Goal: Browse casually: Explore the website without a specific task or goal

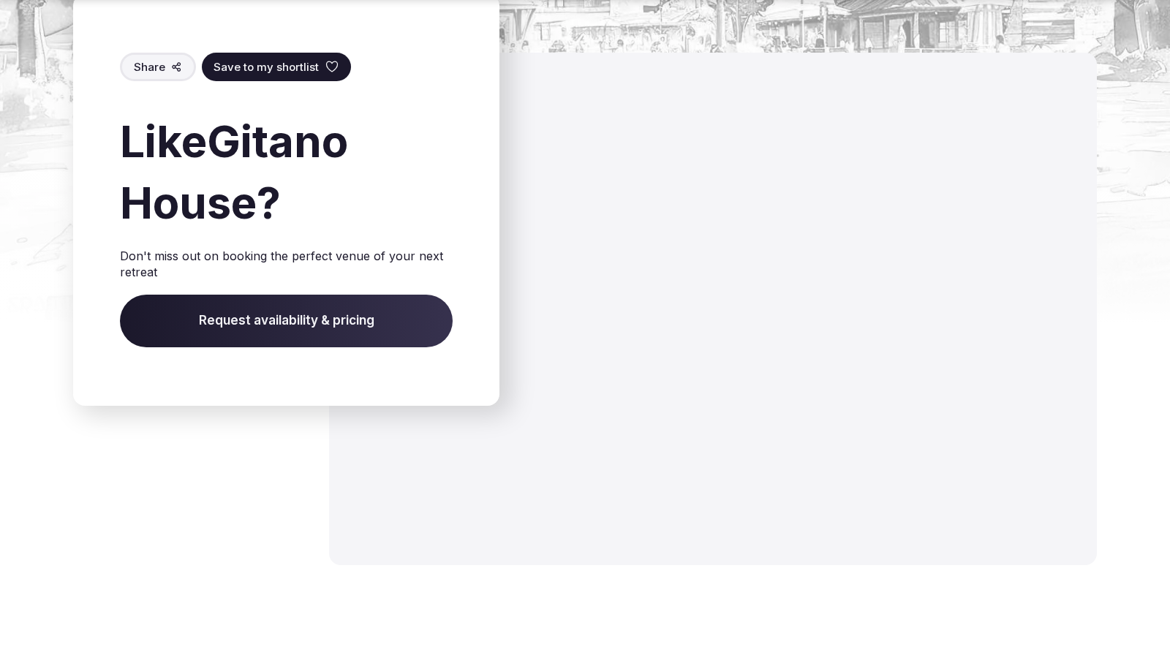
scroll to position [2244, 0]
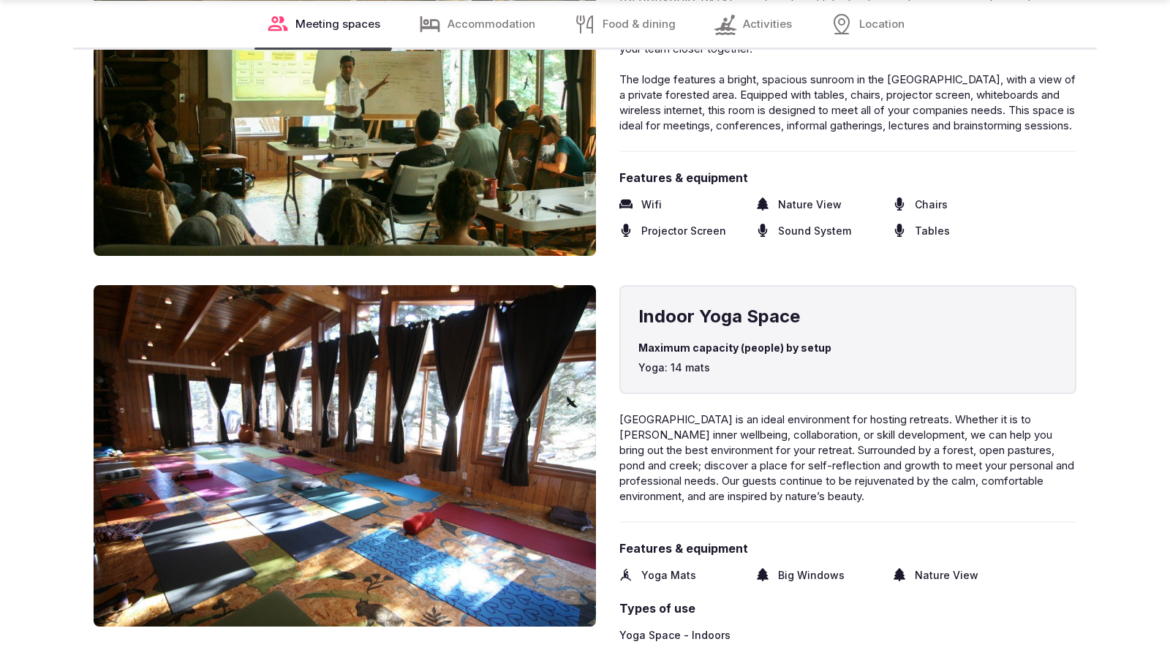
scroll to position [2416, 0]
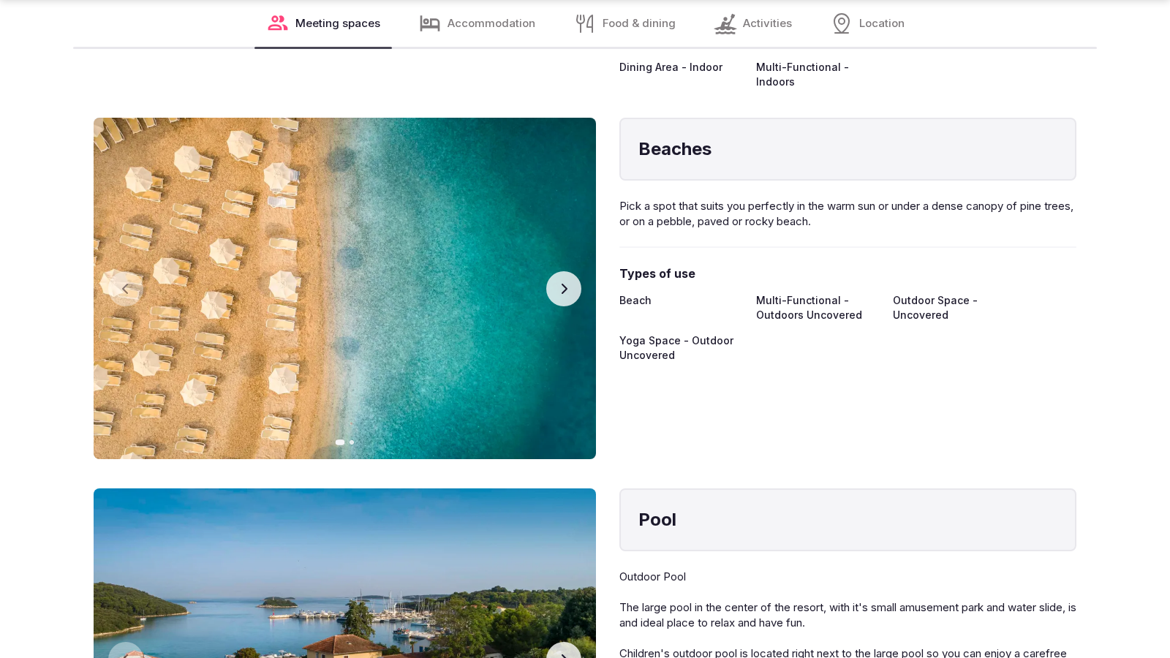
scroll to position [2415, 0]
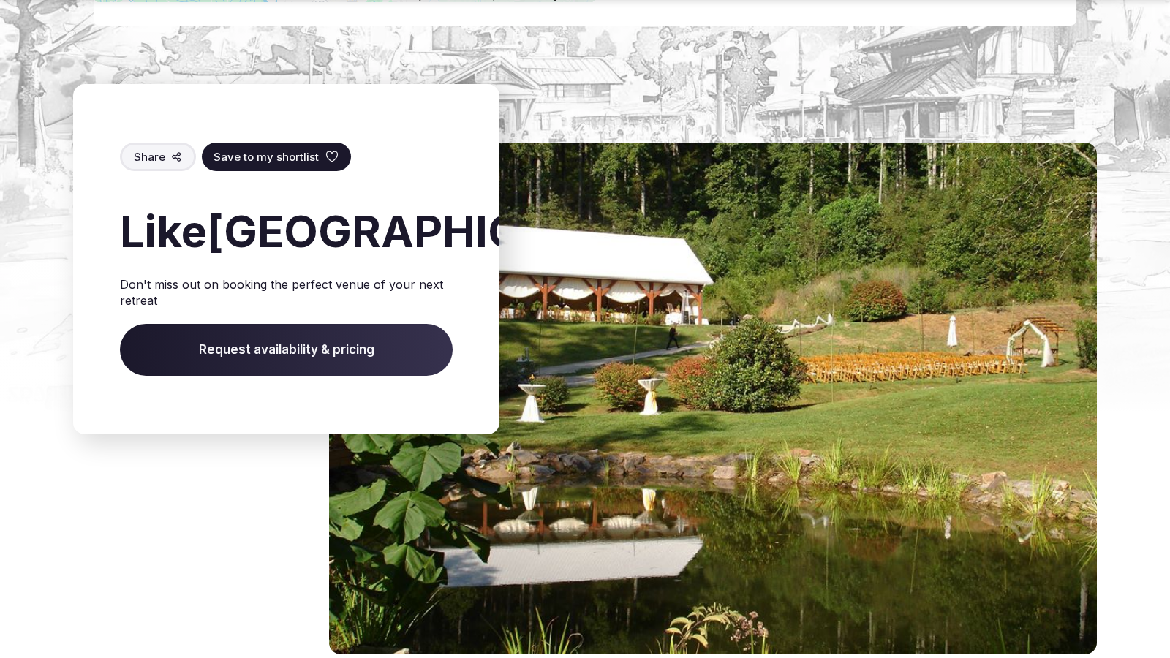
scroll to position [2333, 0]
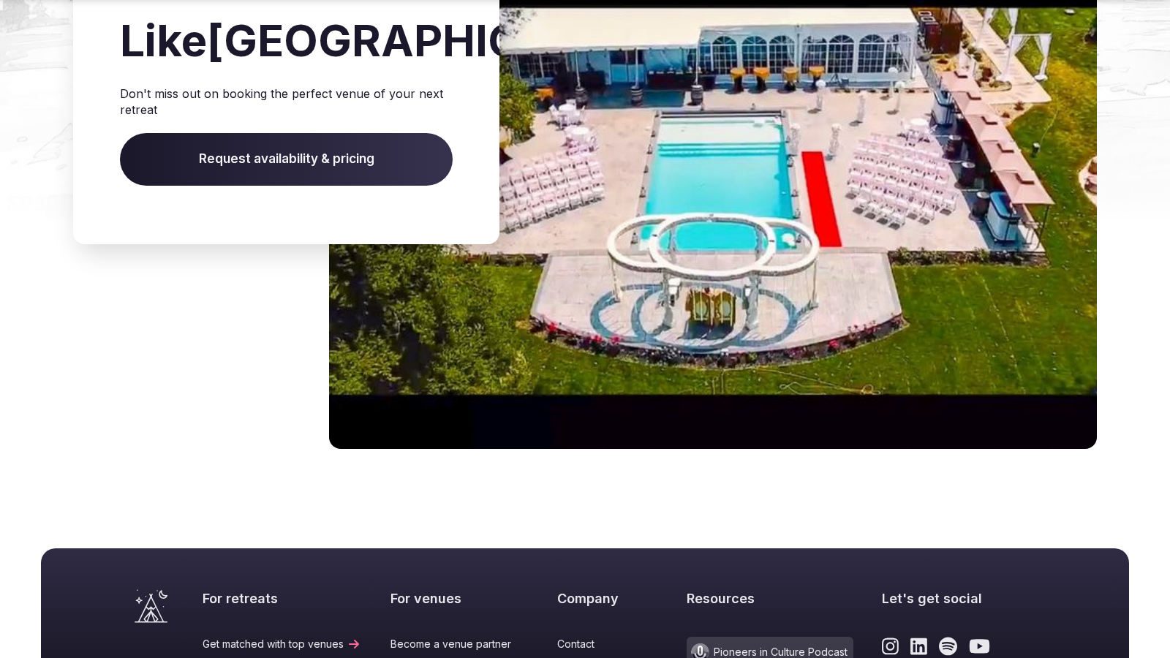
scroll to position [2127, 0]
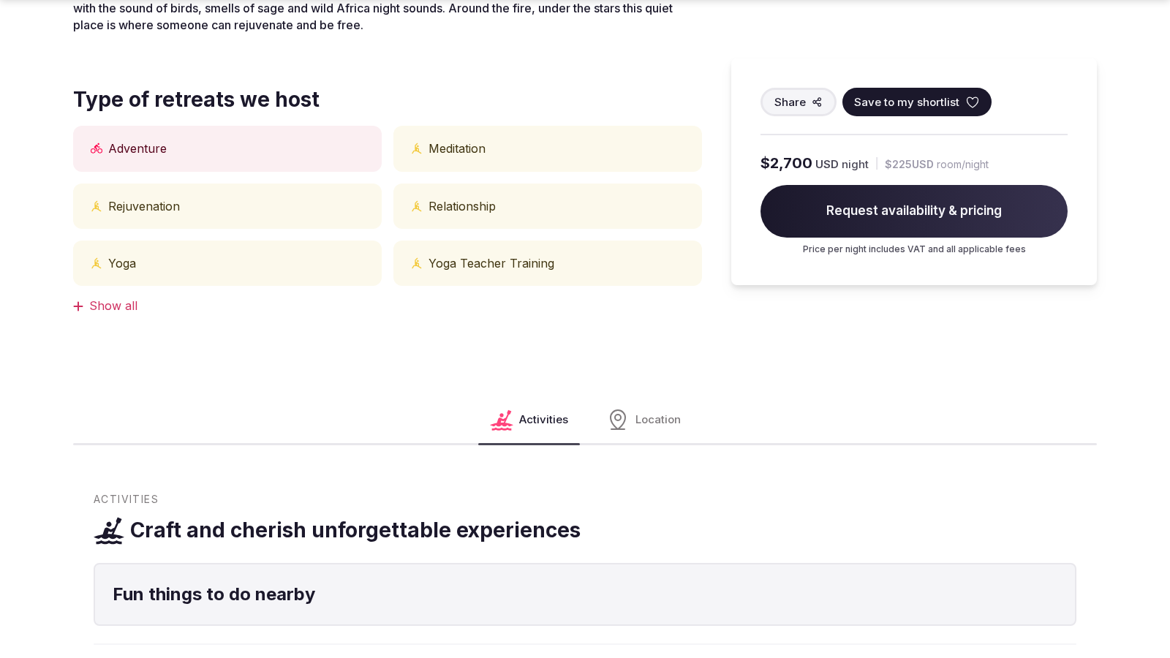
scroll to position [1211, 0]
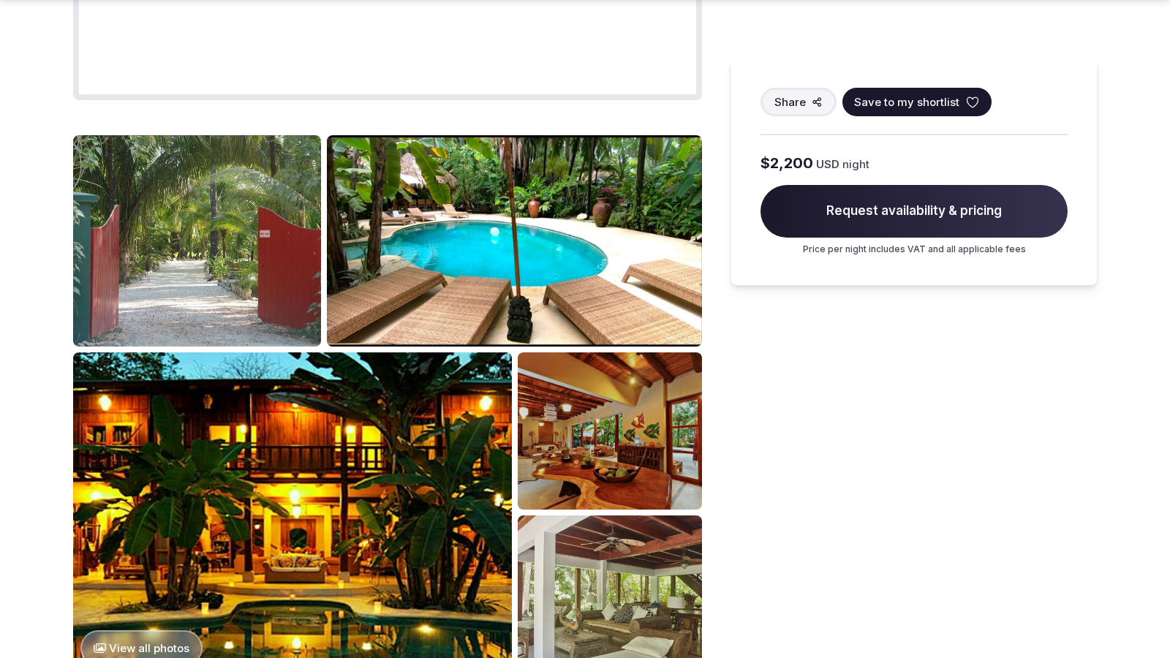
scroll to position [1838, 0]
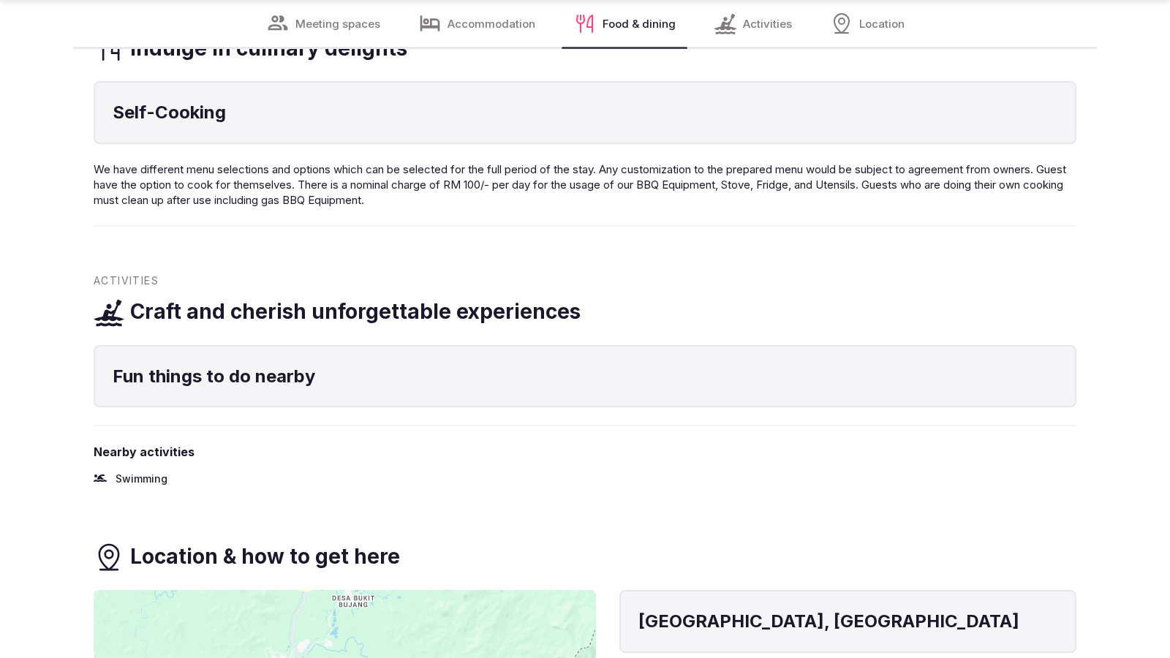
scroll to position [2367, 0]
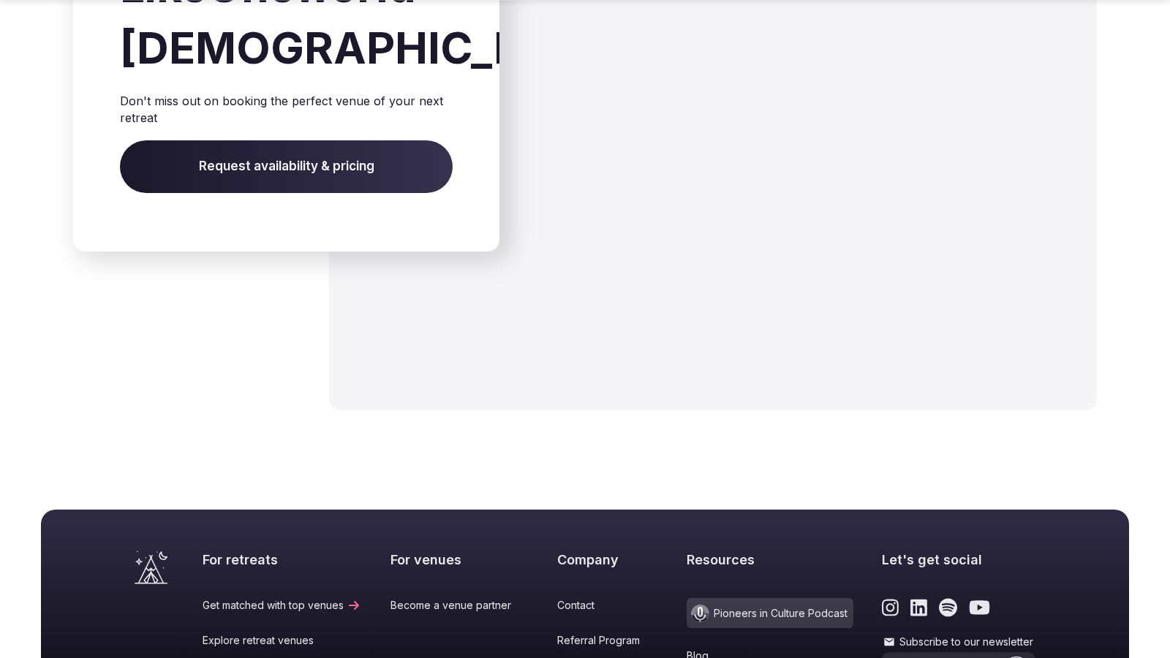
scroll to position [2084, 0]
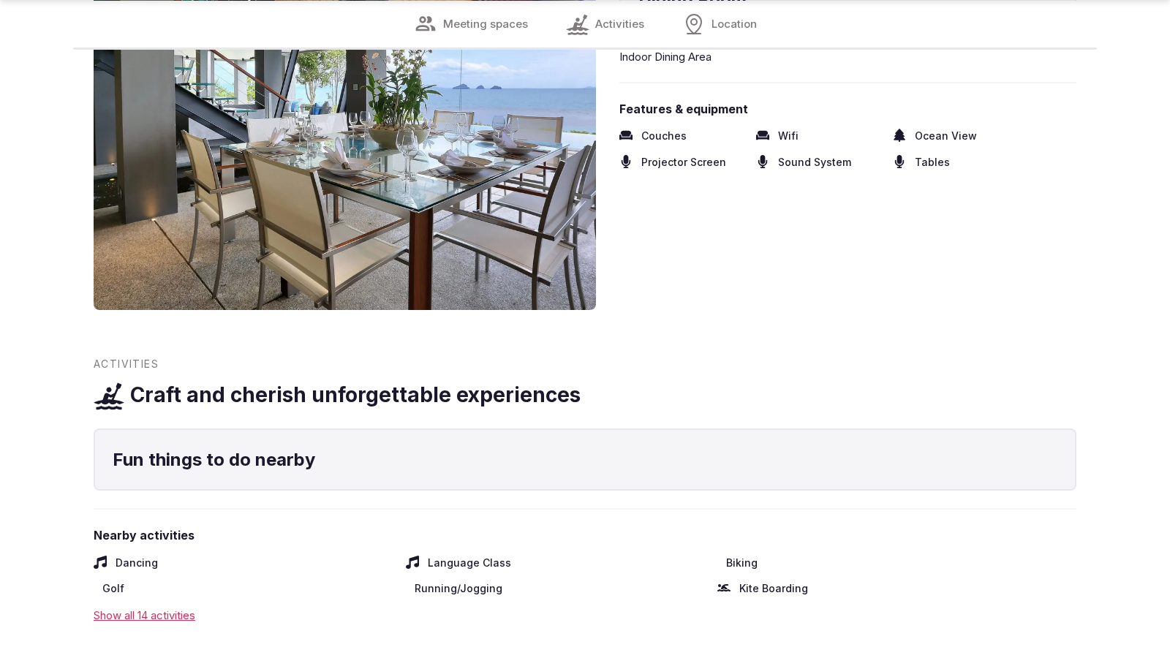
scroll to position [1789, 0]
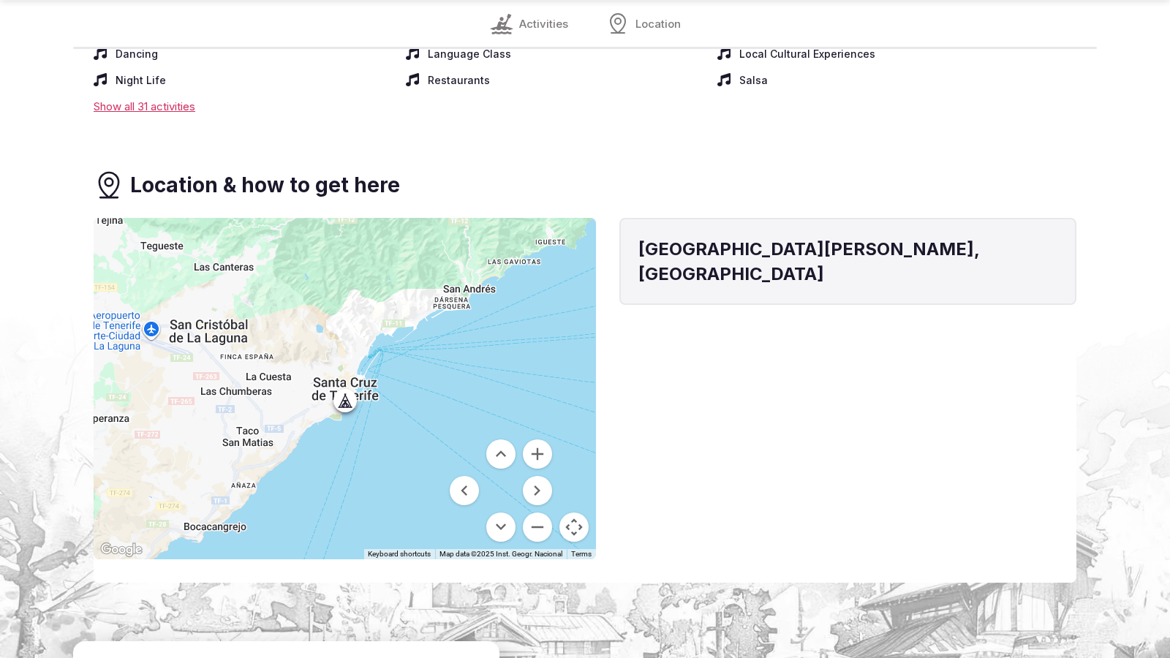
scroll to position [1789, 0]
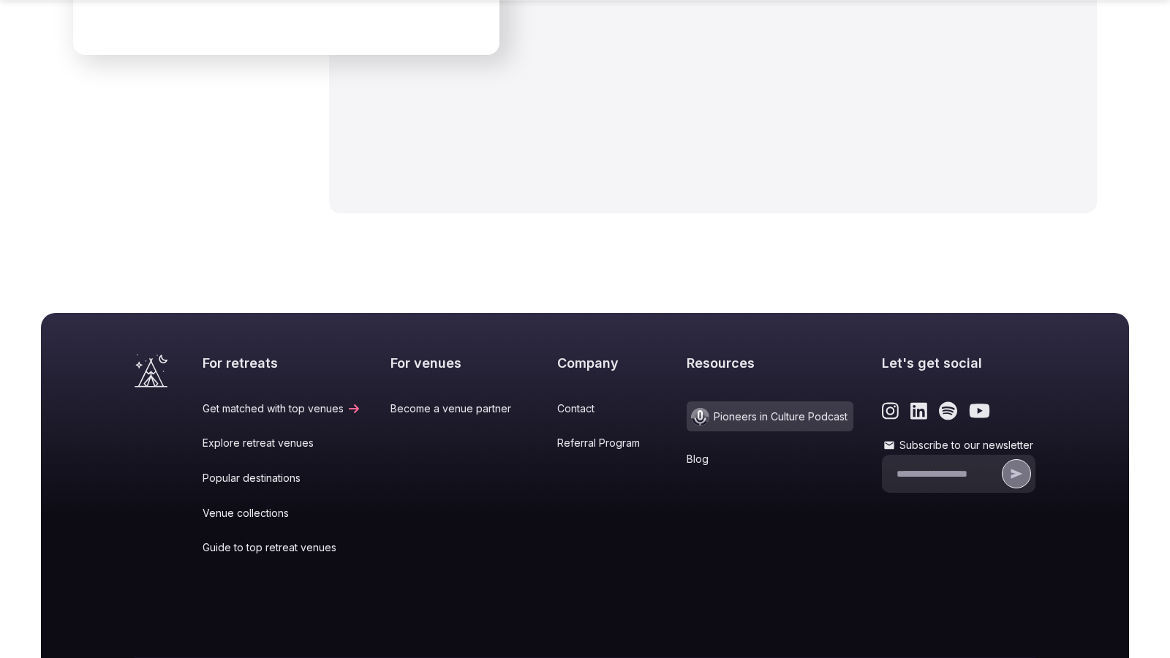
scroll to position [1925, 0]
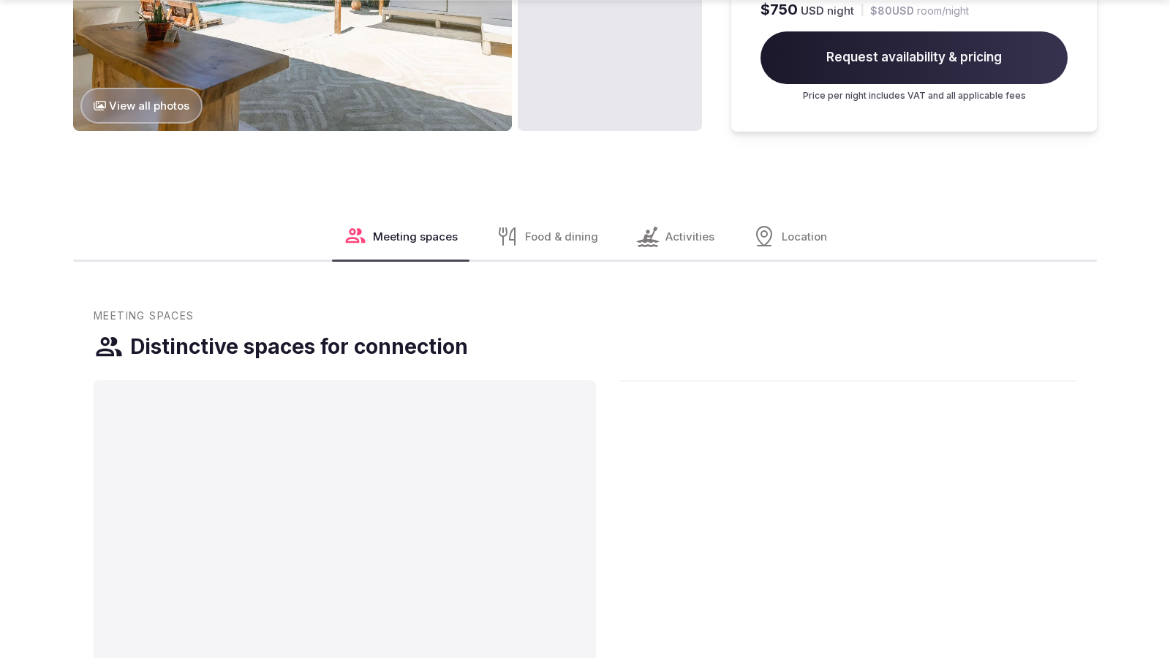
scroll to position [2465, 0]
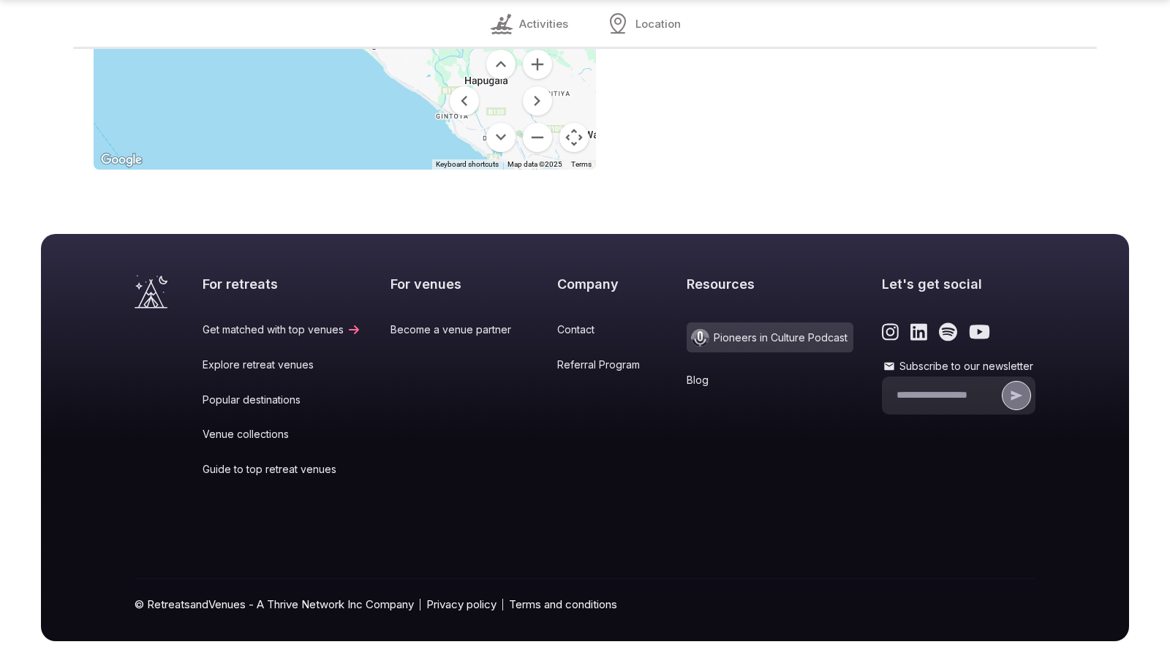
scroll to position [1219, 0]
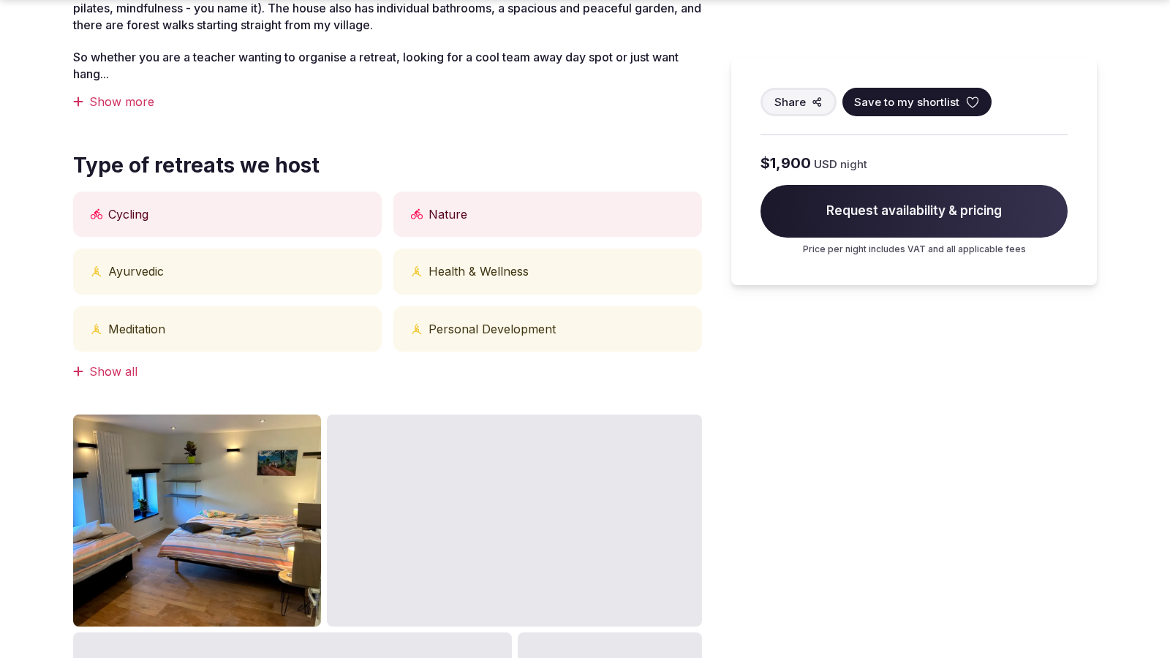
scroll to position [1211, 0]
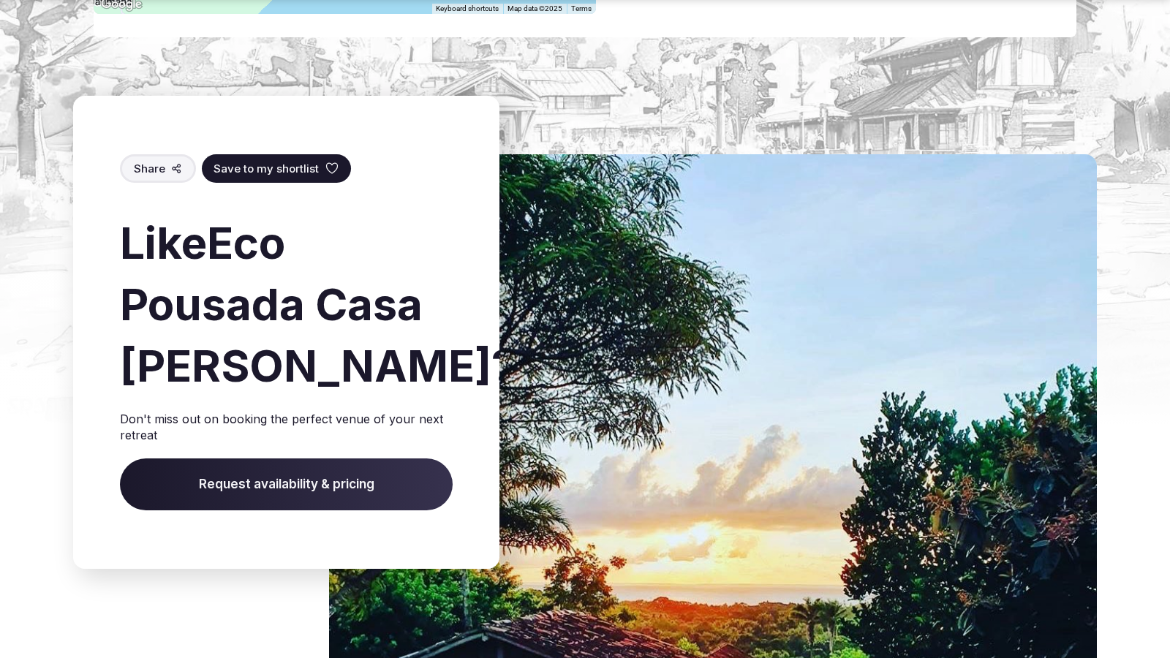
scroll to position [2416, 0]
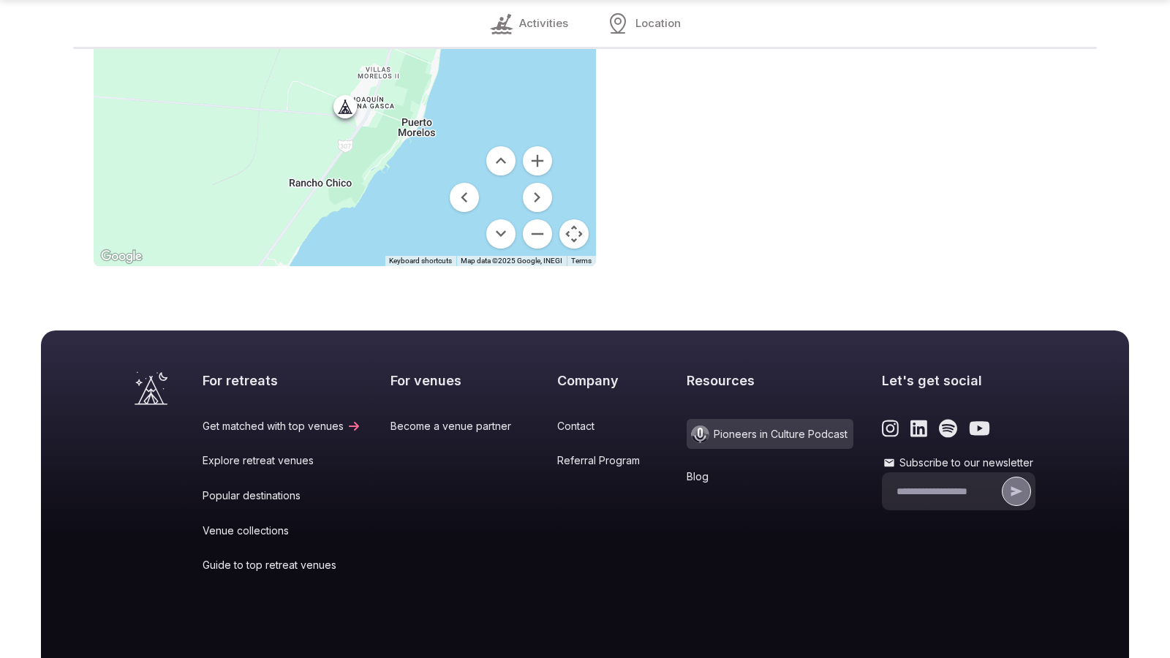
scroll to position [1272, 0]
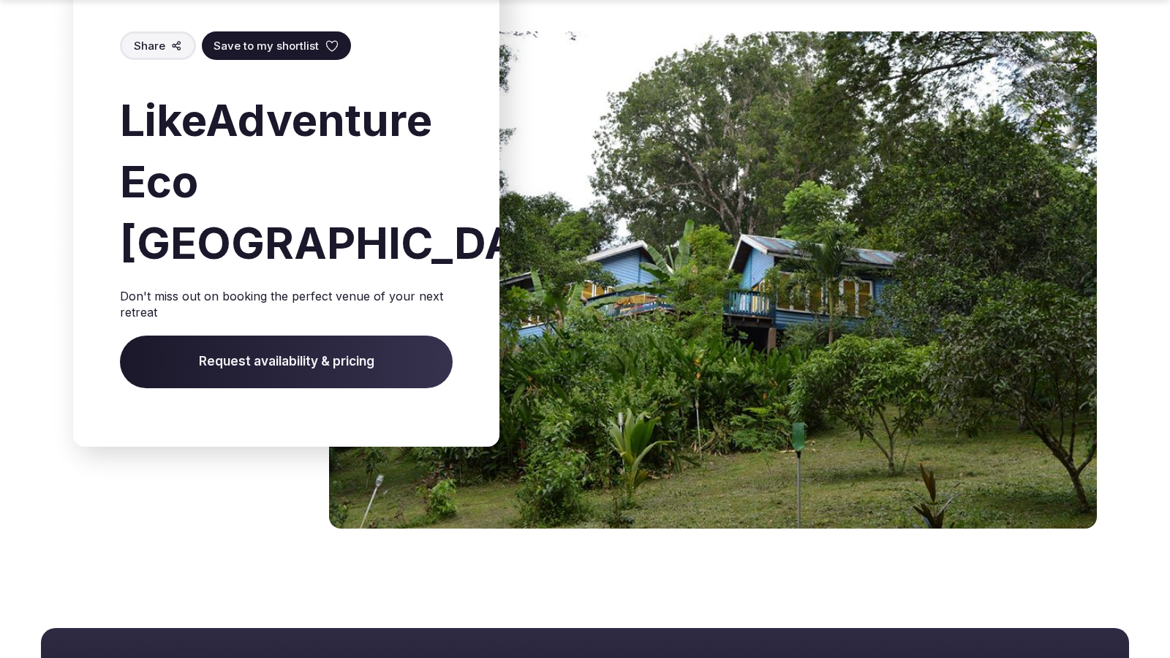
scroll to position [2203, 0]
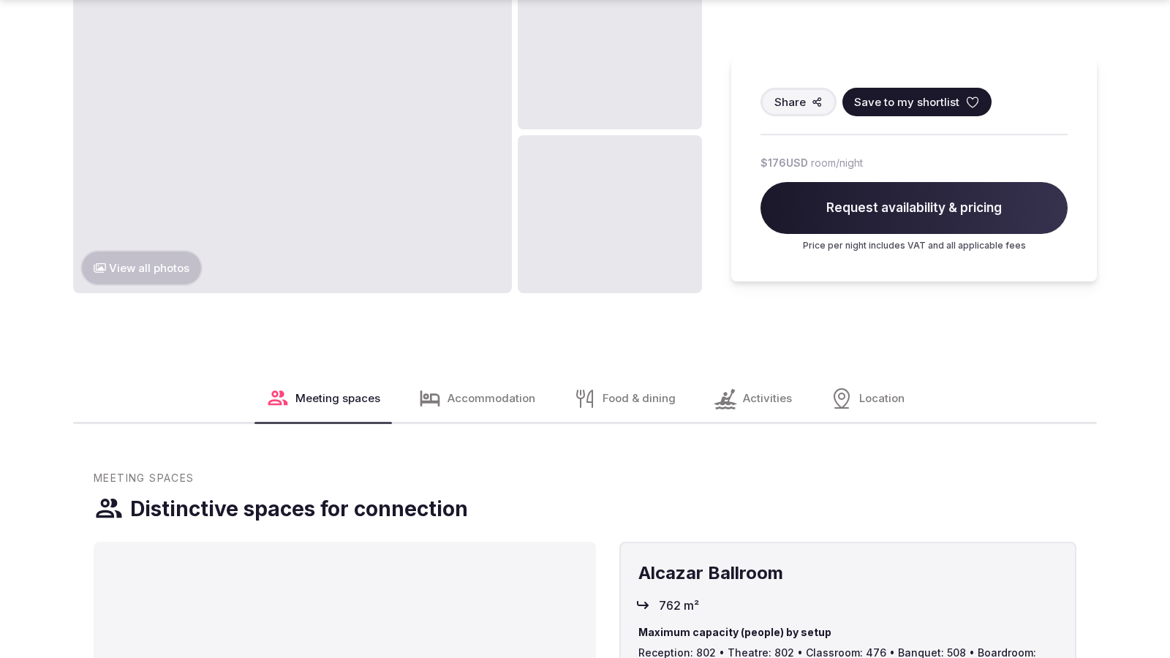
scroll to position [1838, 0]
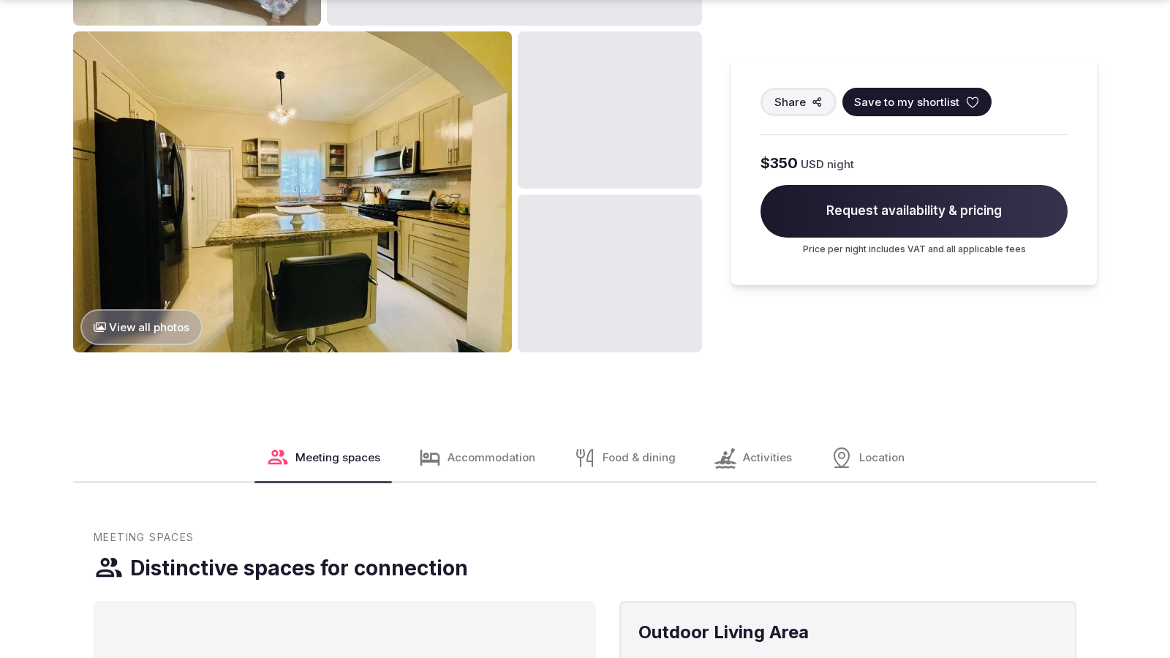
scroll to position [1838, 0]
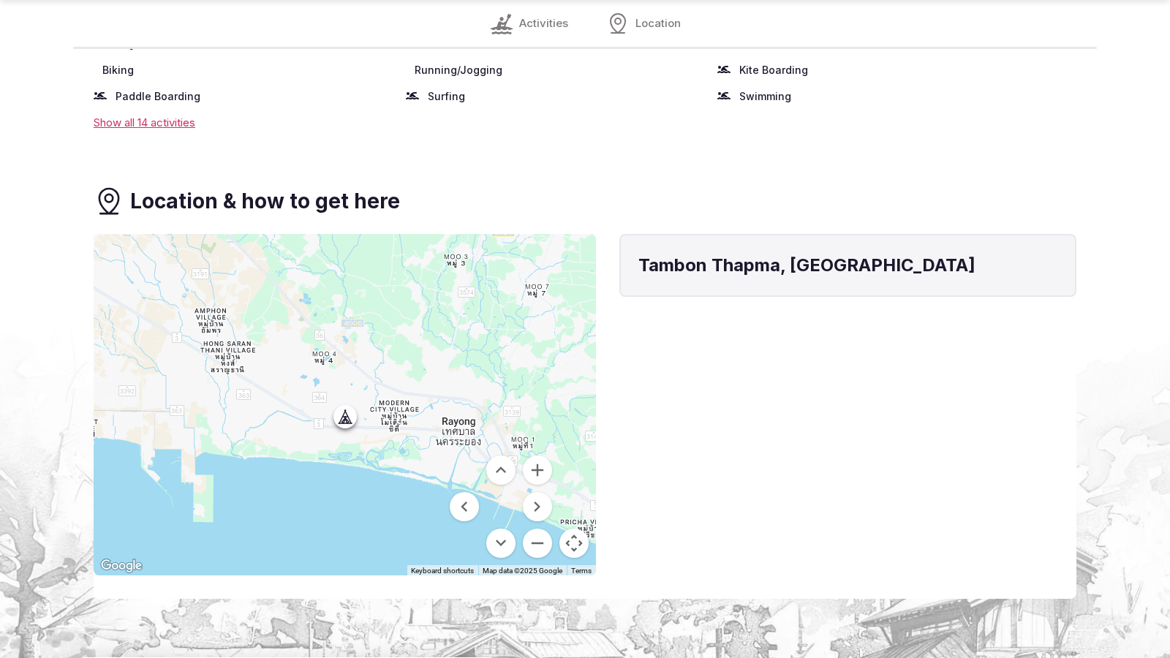
scroll to position [1789, 0]
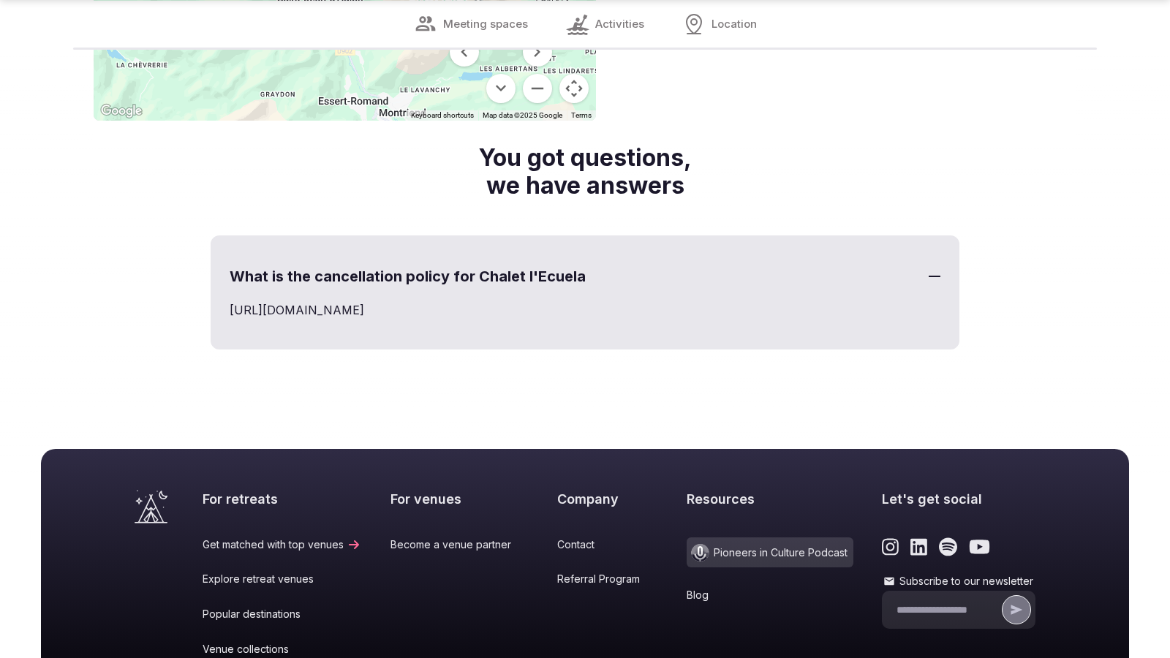
scroll to position [2028, 0]
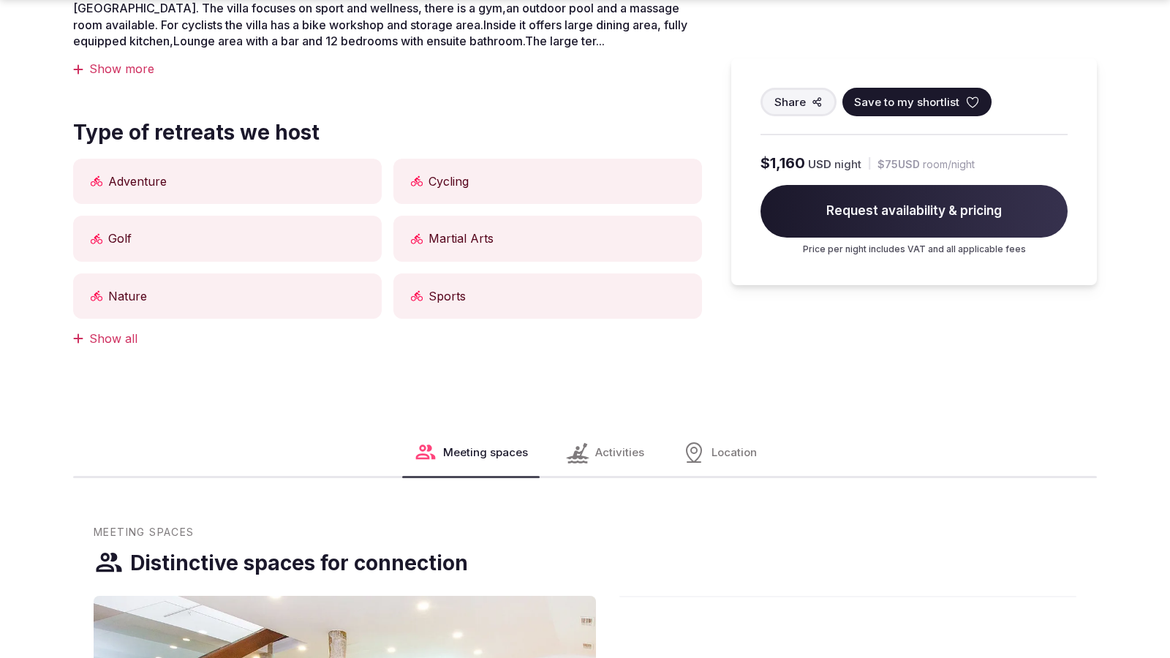
scroll to position [1789, 0]
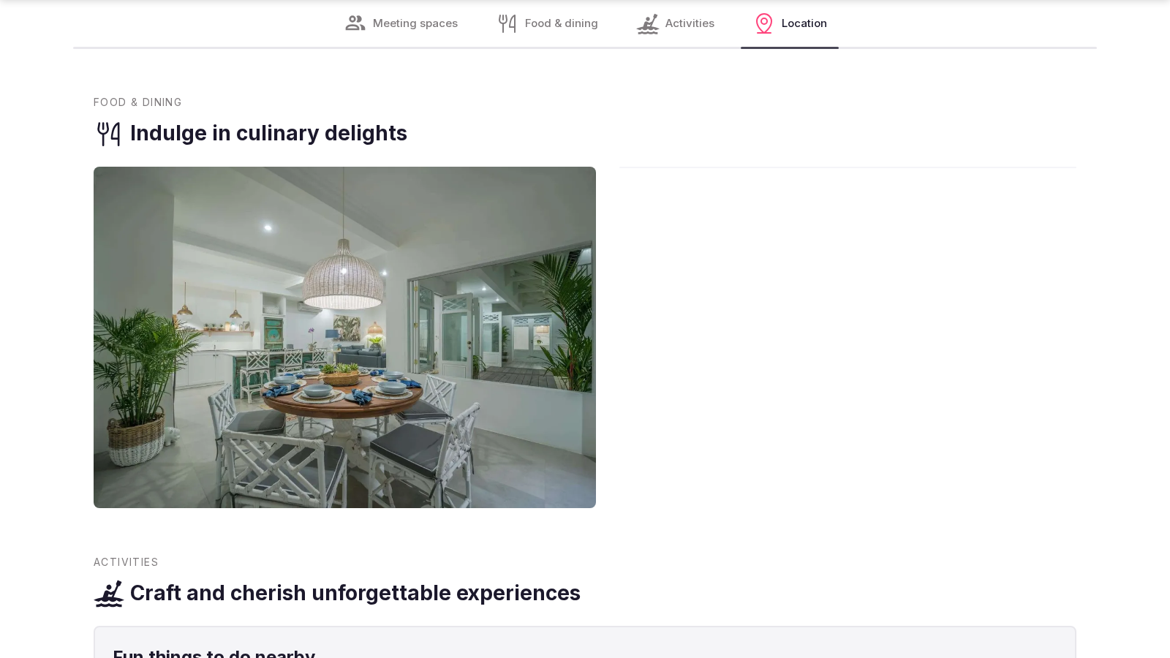
scroll to position [1789, 0]
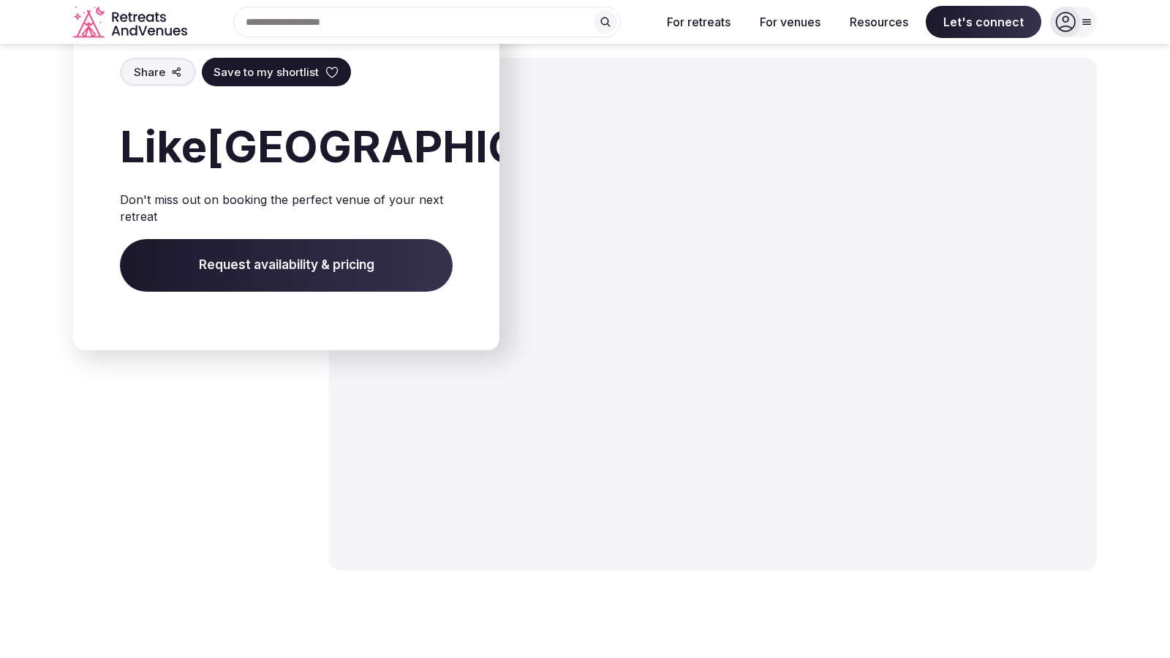
scroll to position [2249, 0]
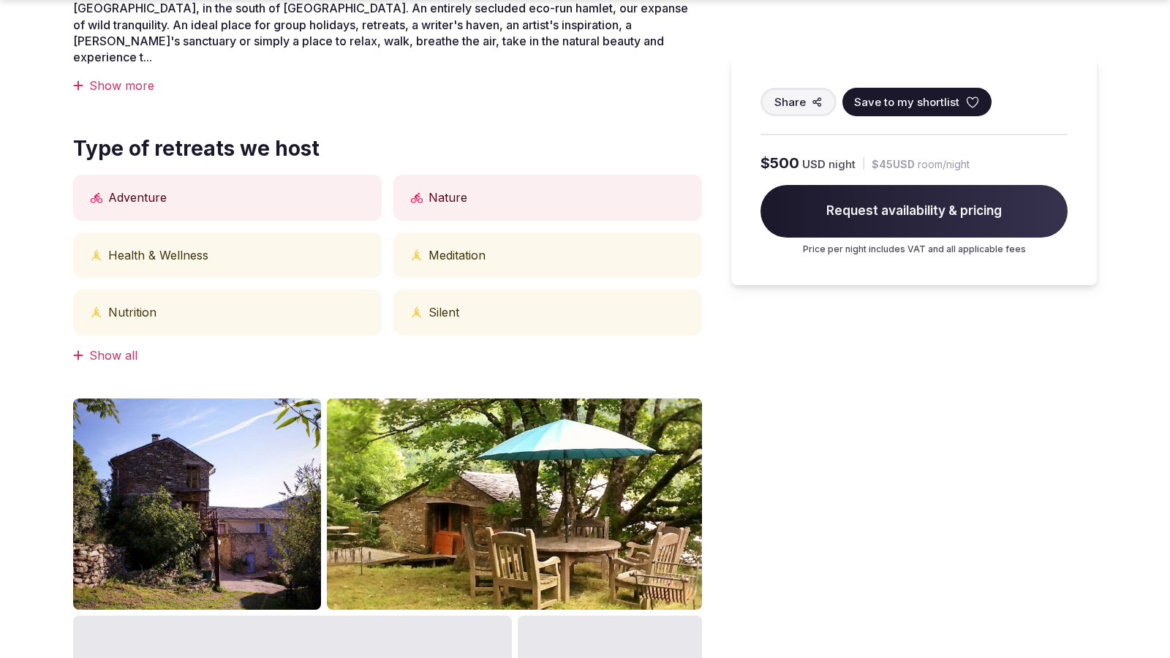
scroll to position [1211, 0]
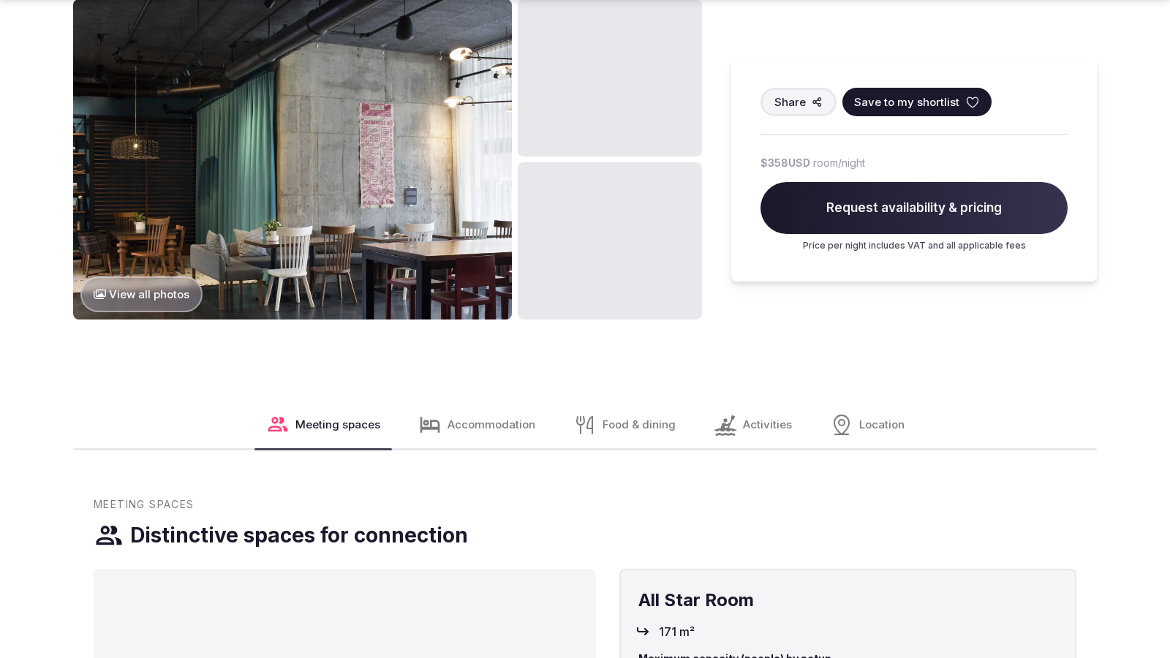
scroll to position [1838, 0]
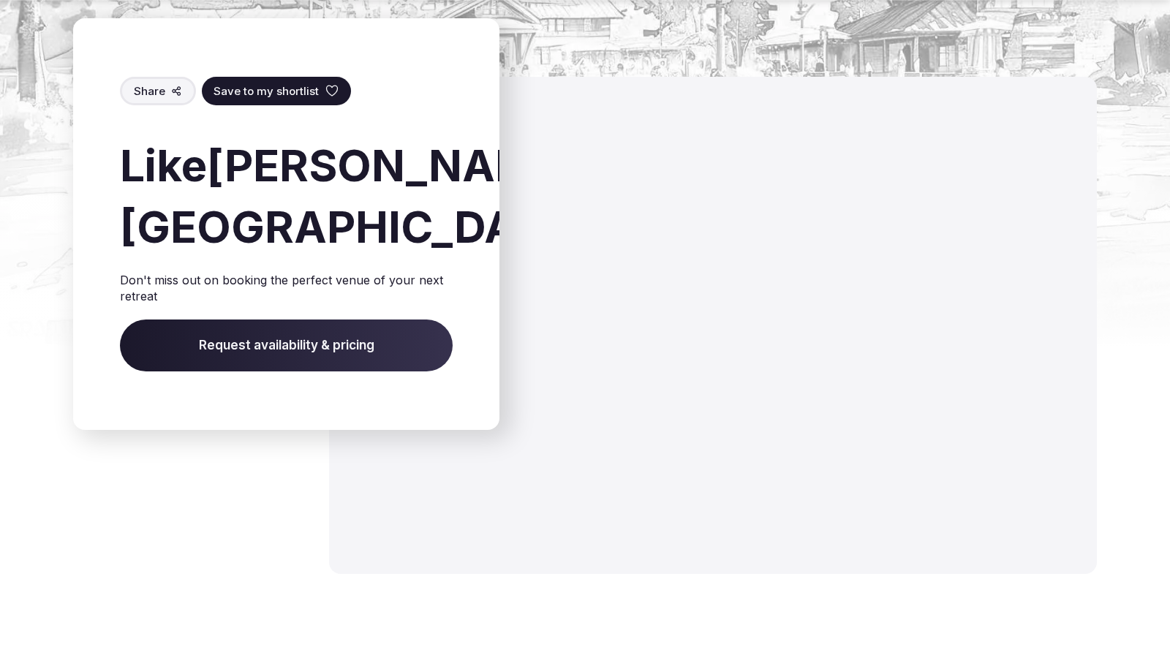
scroll to position [1674, 0]
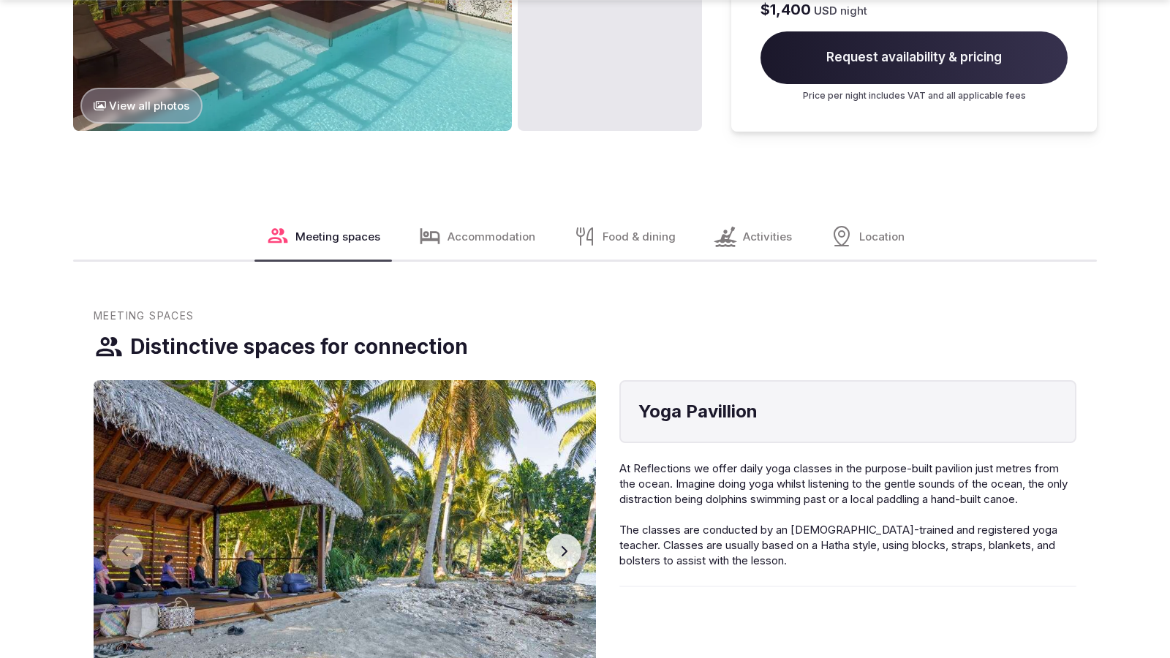
scroll to position [2465, 0]
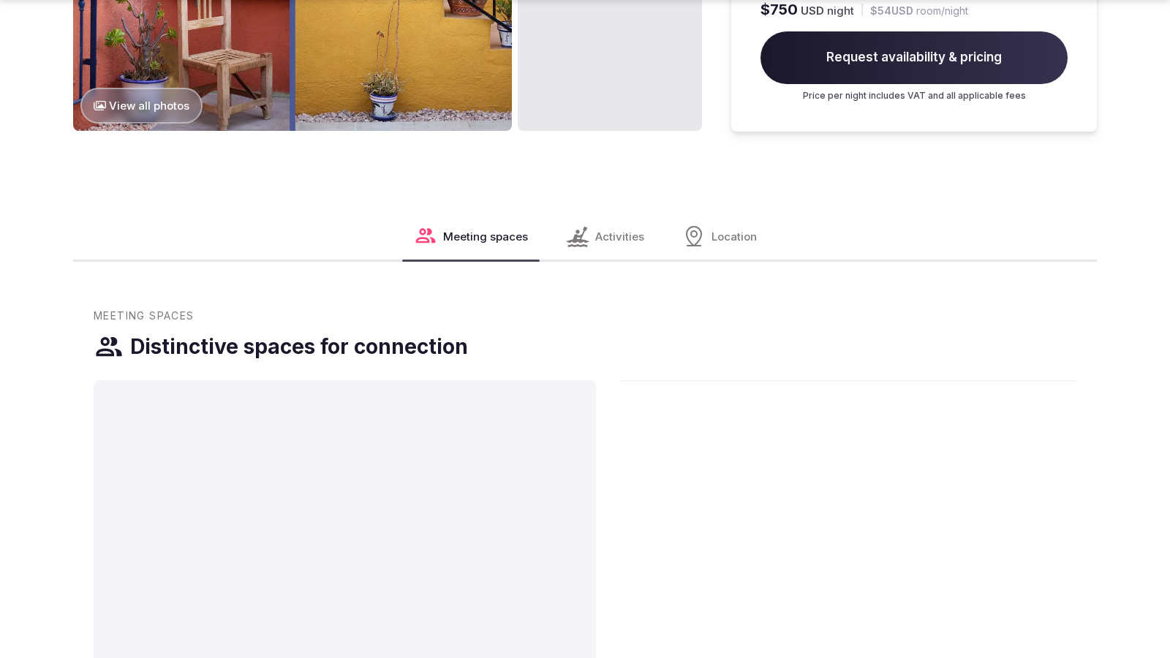
scroll to position [2465, 0]
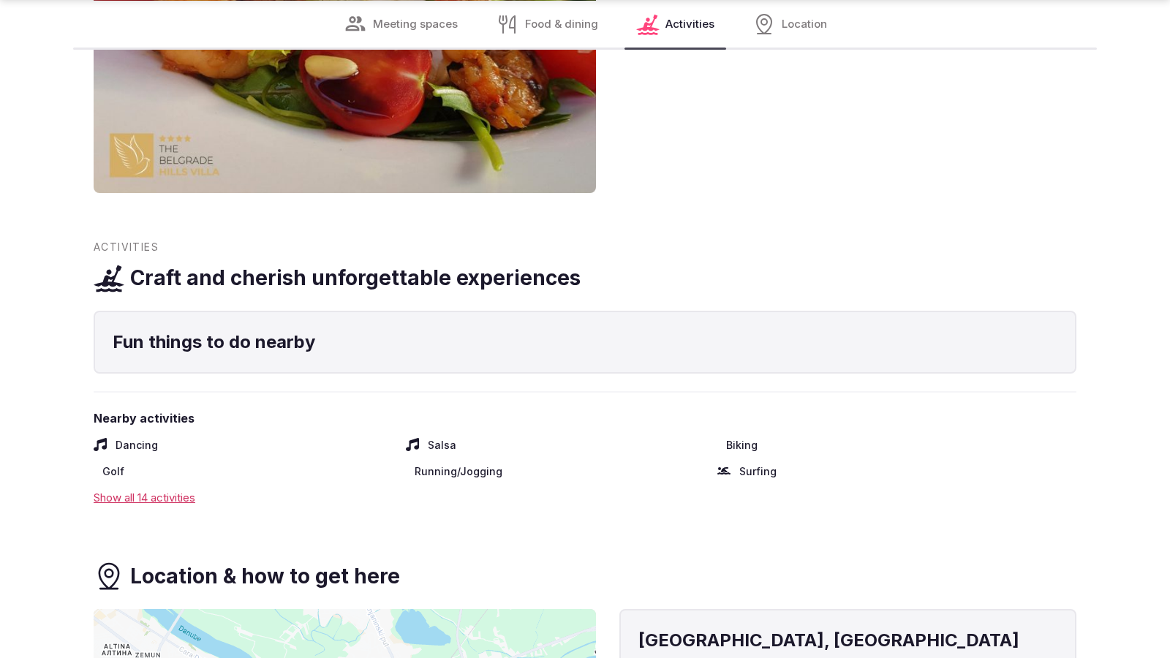
scroll to position [2366, 0]
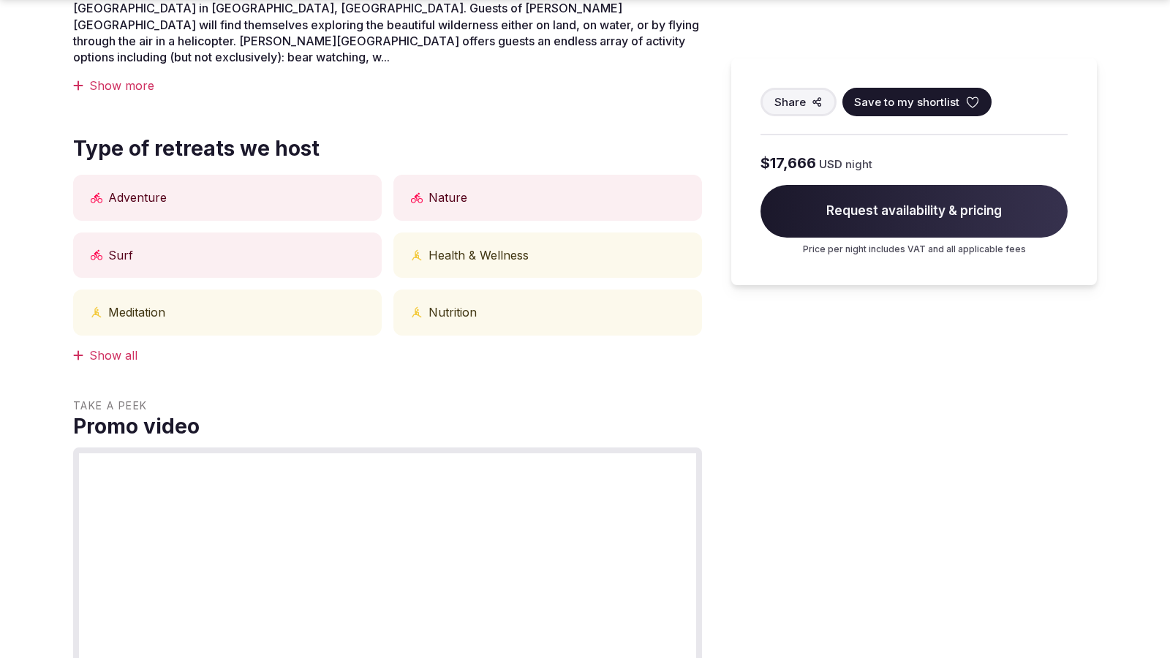
scroll to position [1211, 0]
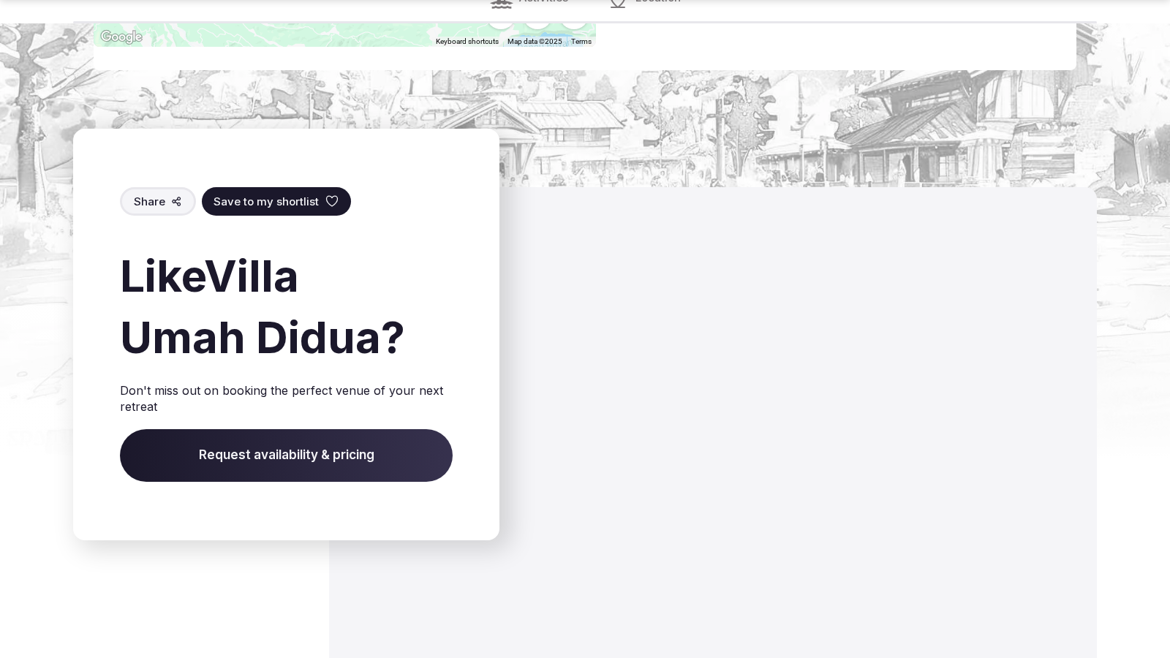
scroll to position [2361, 0]
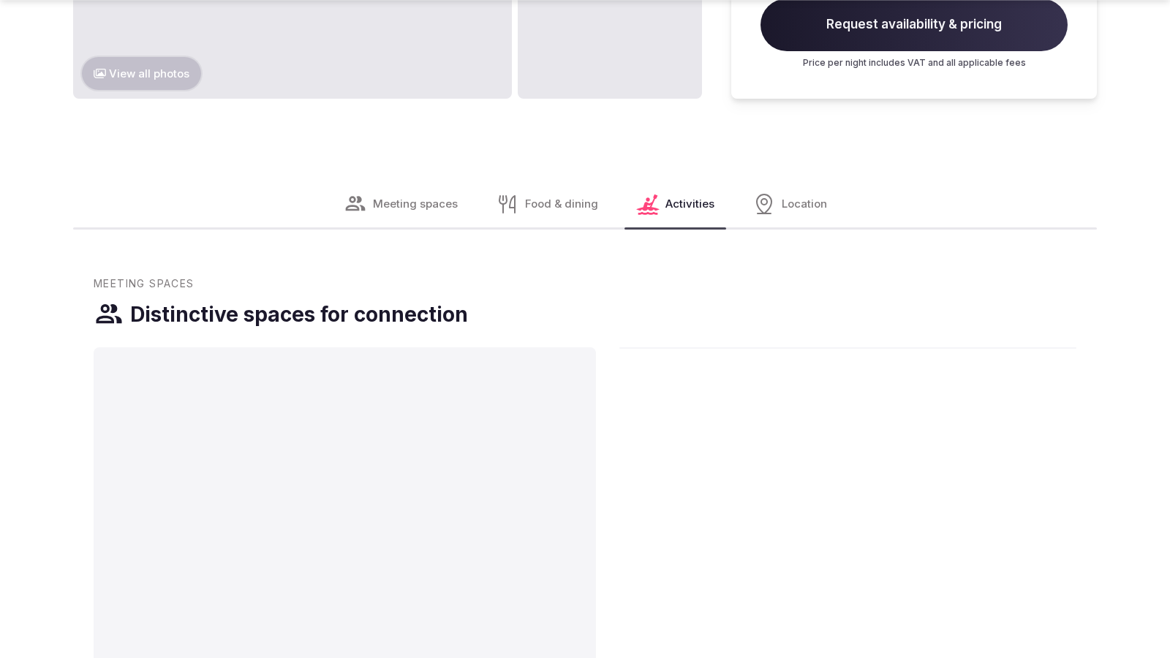
scroll to position [2465, 0]
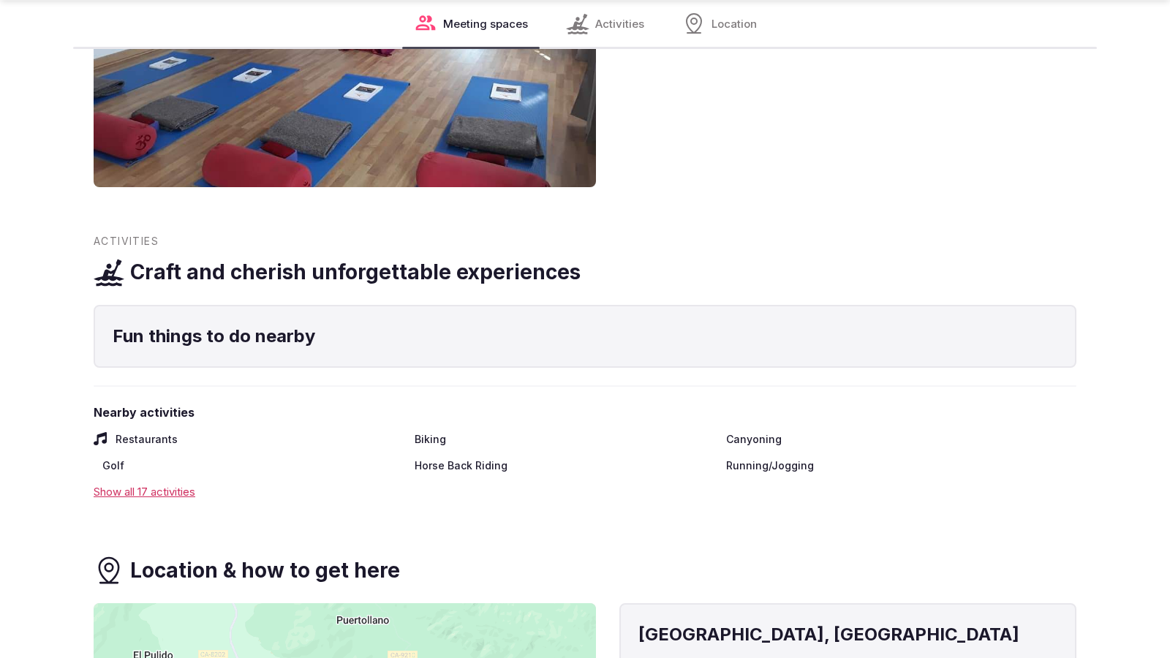
scroll to position [2416, 0]
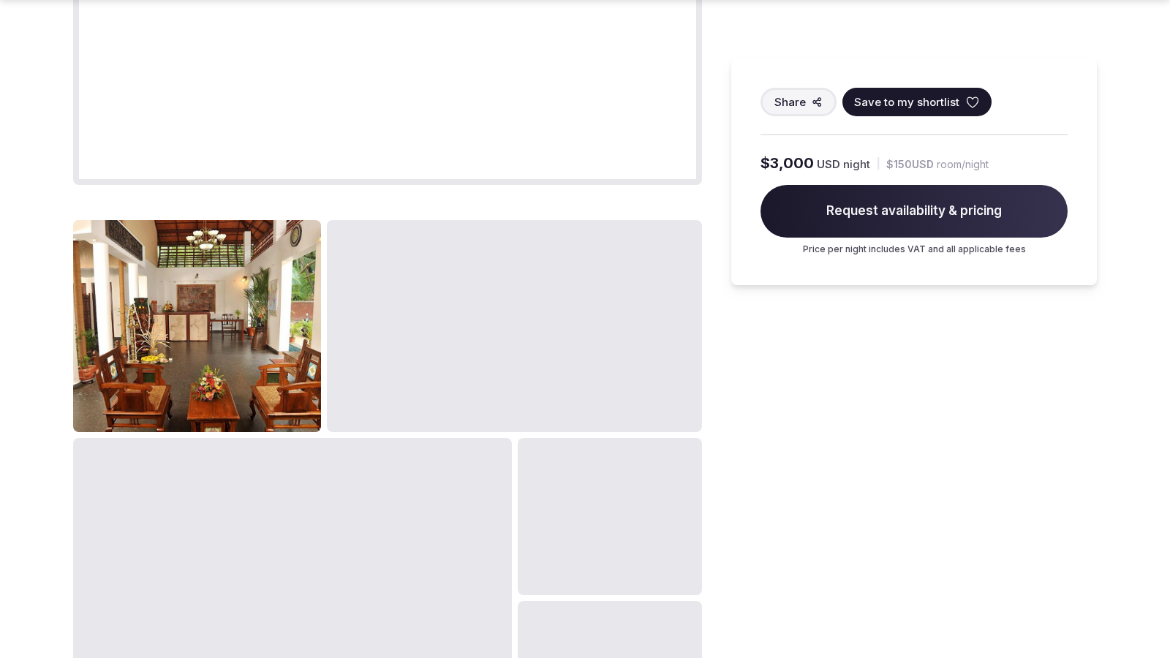
scroll to position [1838, 0]
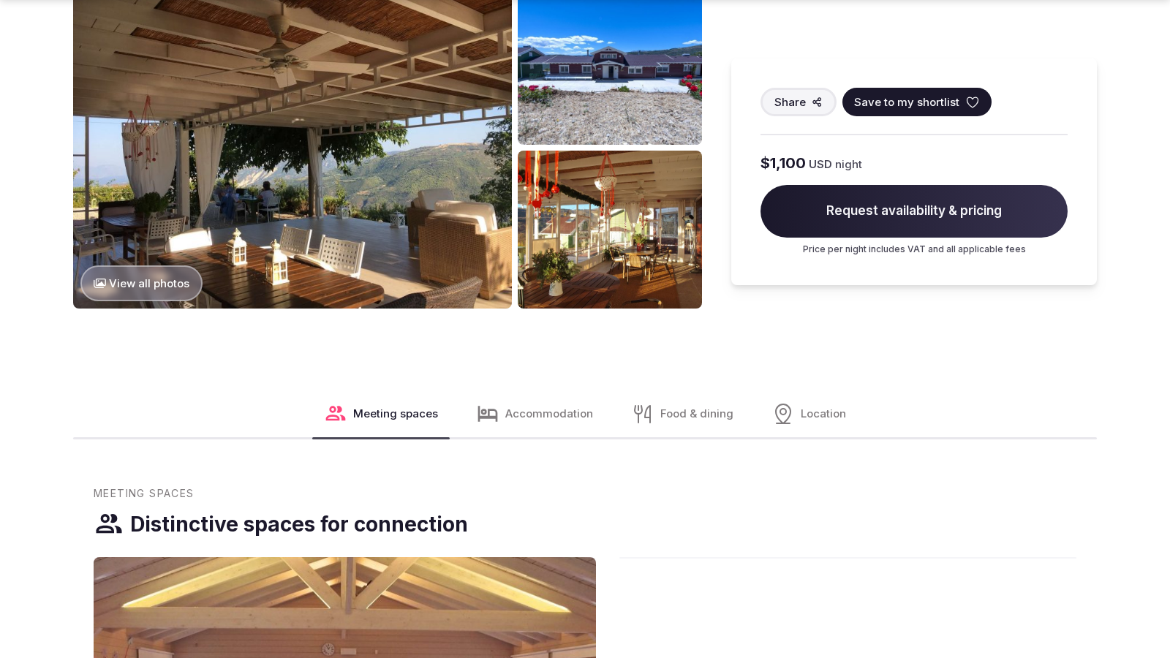
scroll to position [1823, 0]
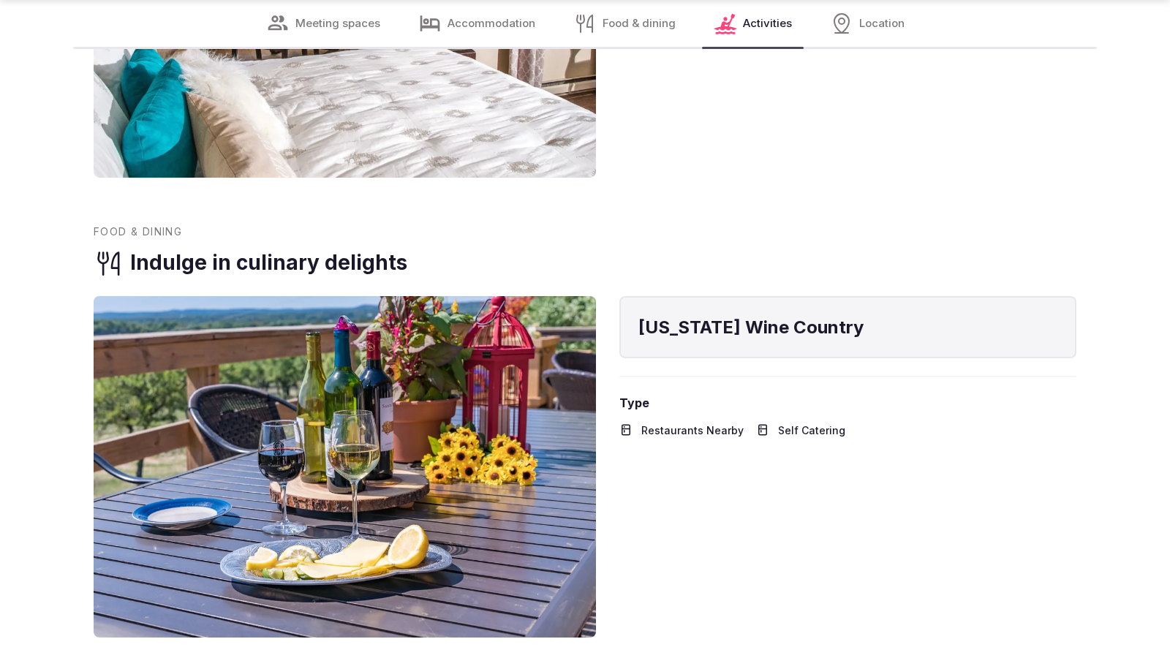
scroll to position [2367, 0]
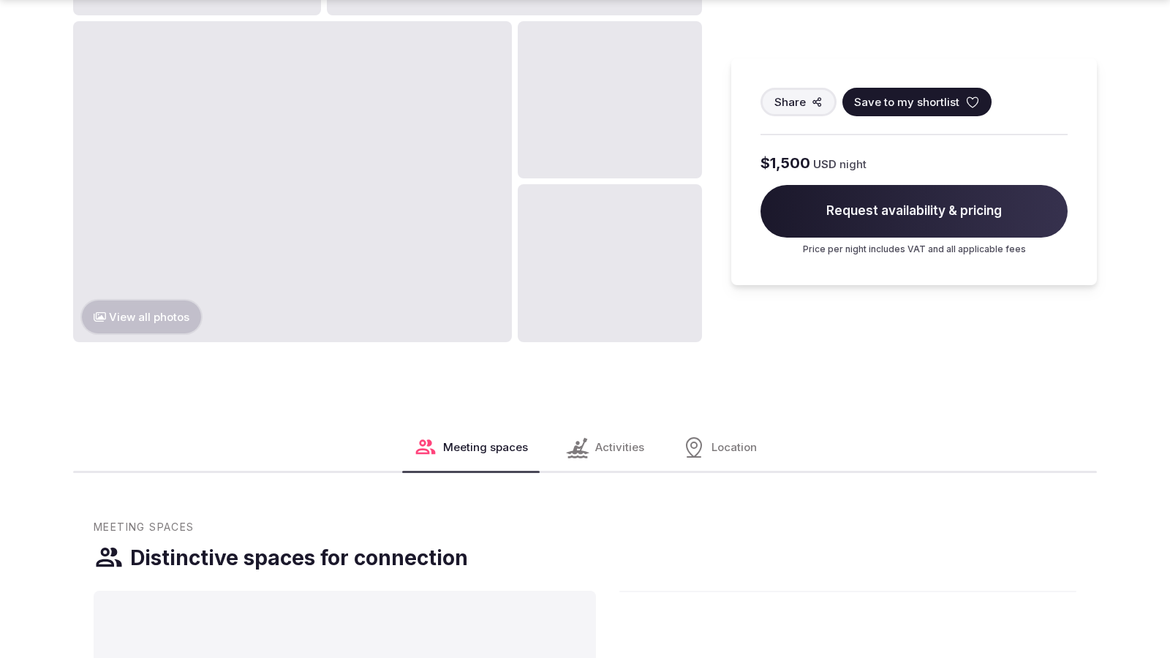
scroll to position [1838, 0]
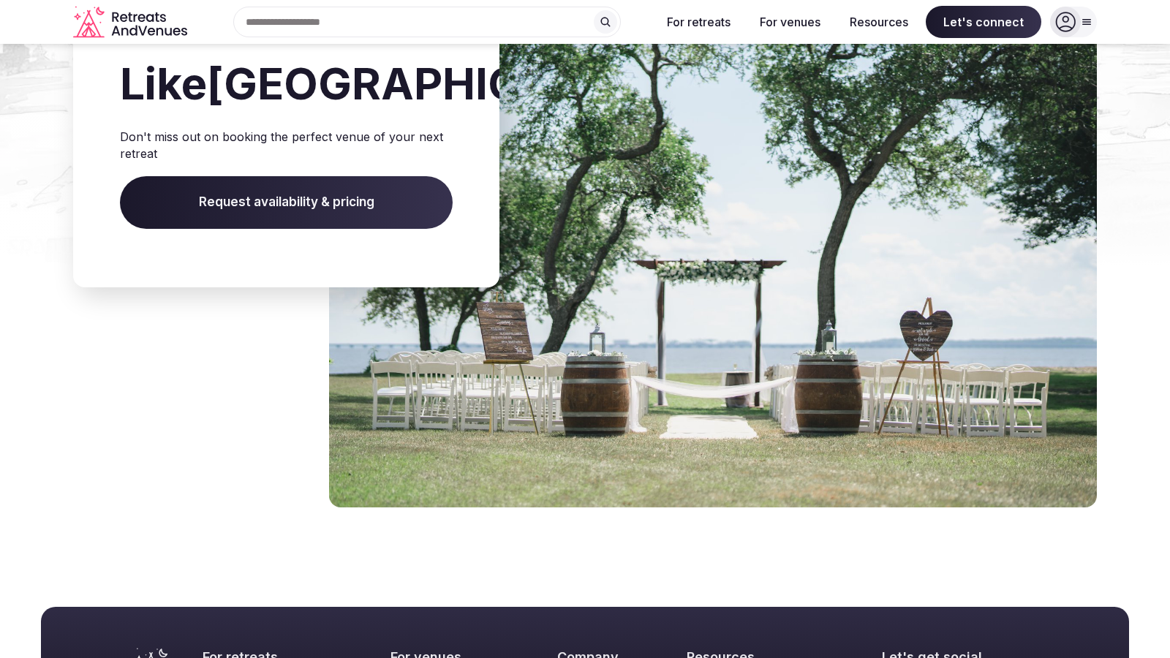
scroll to position [2169, 0]
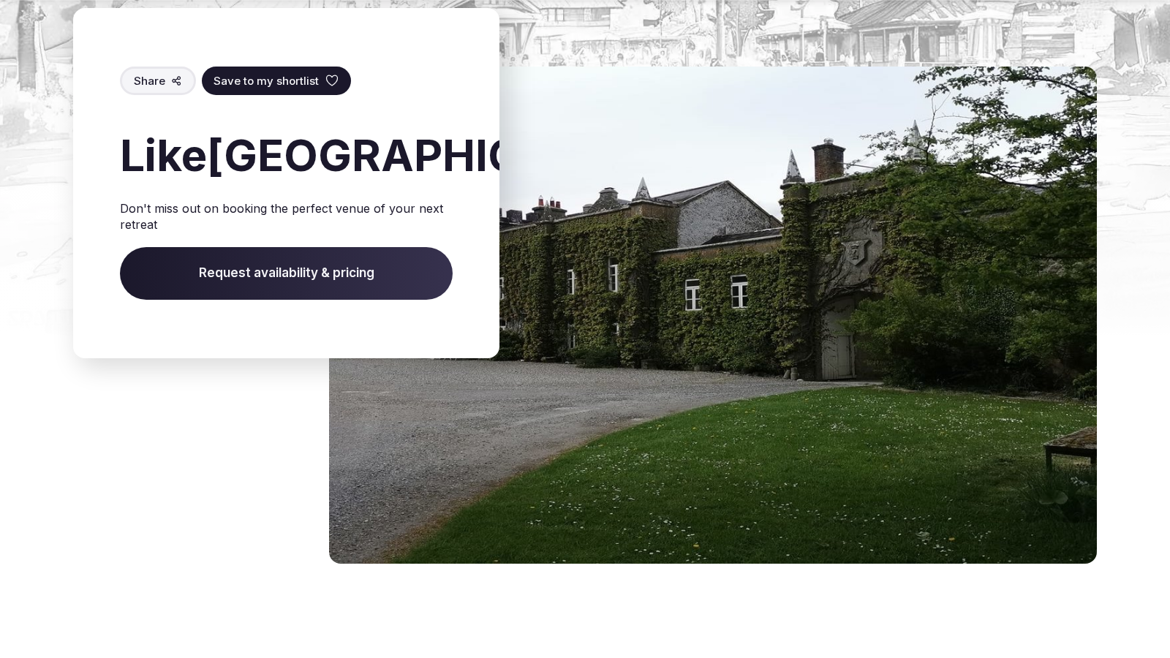
scroll to position [2242, 0]
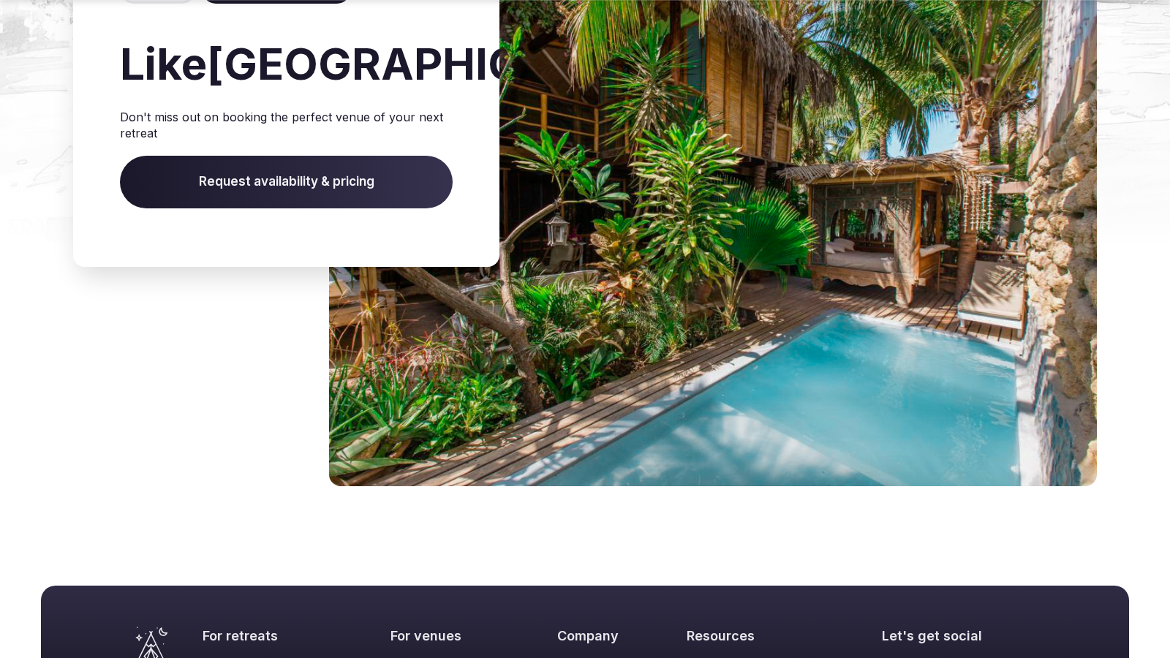
scroll to position [2165, 0]
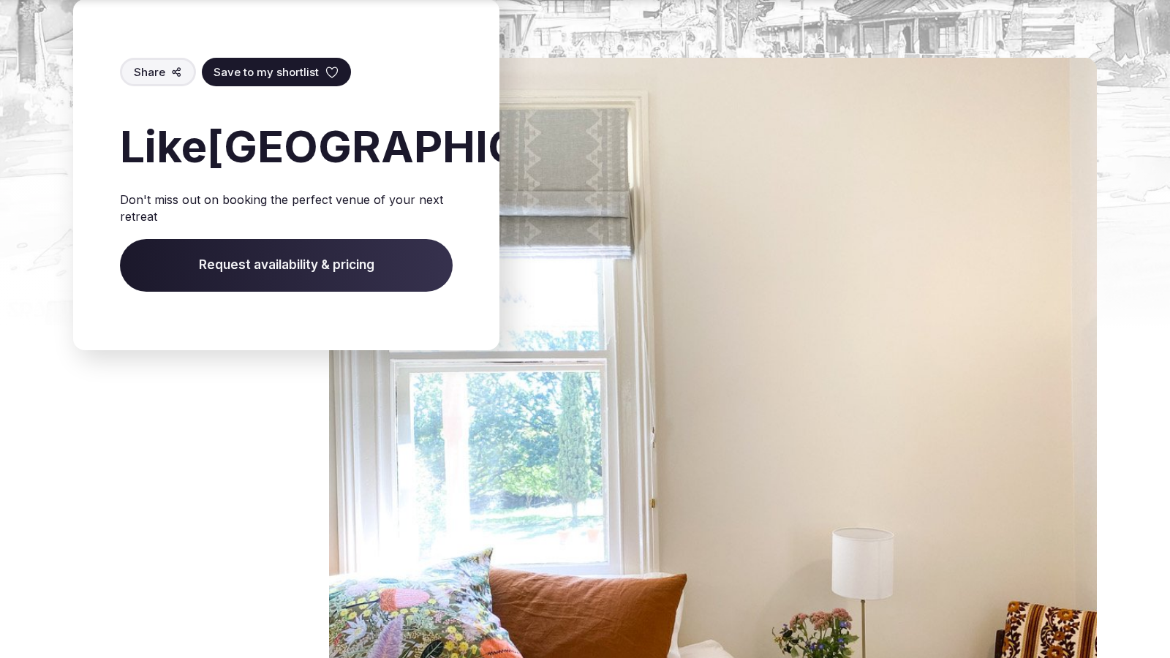
scroll to position [2416, 0]
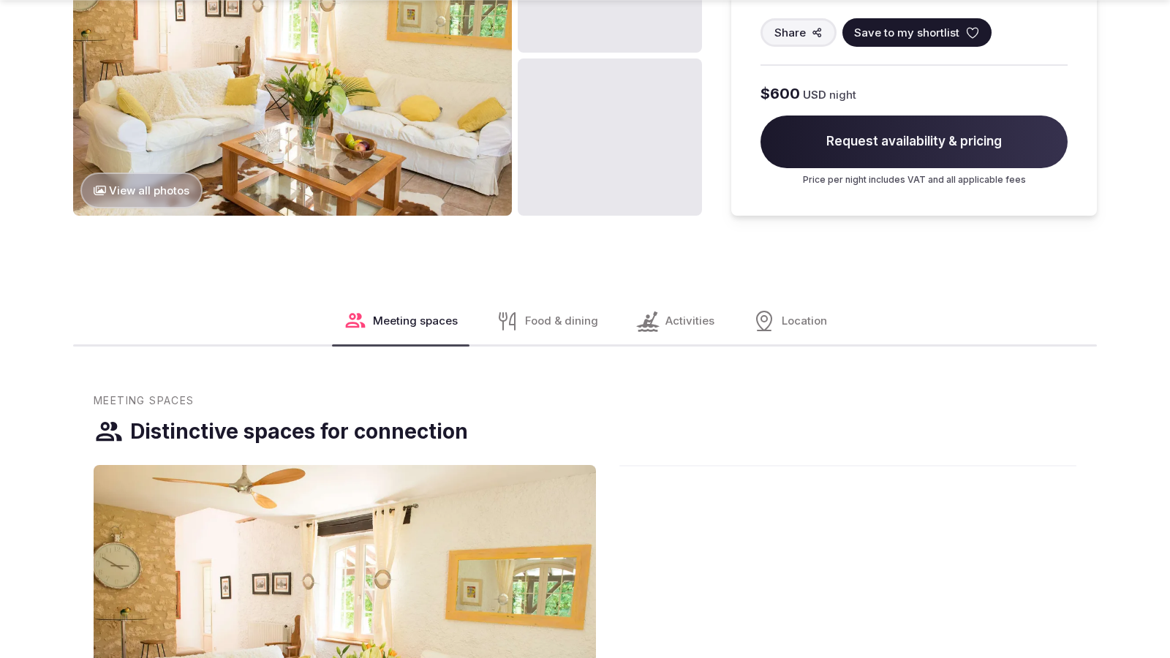
scroll to position [1838, 0]
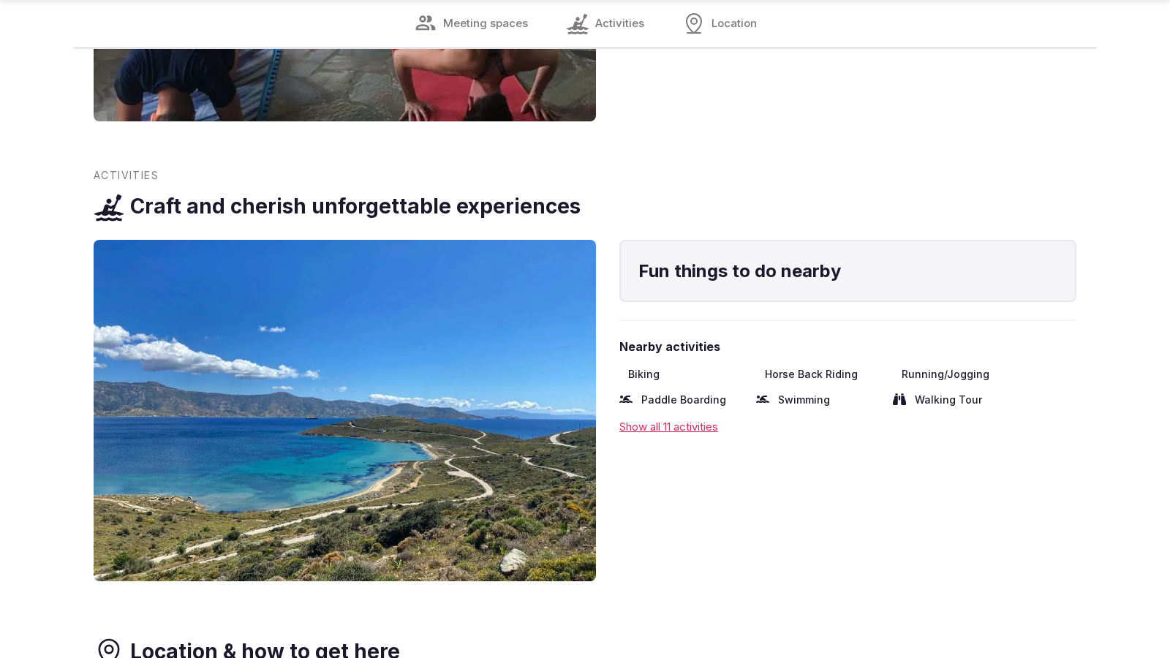
scroll to position [2416, 0]
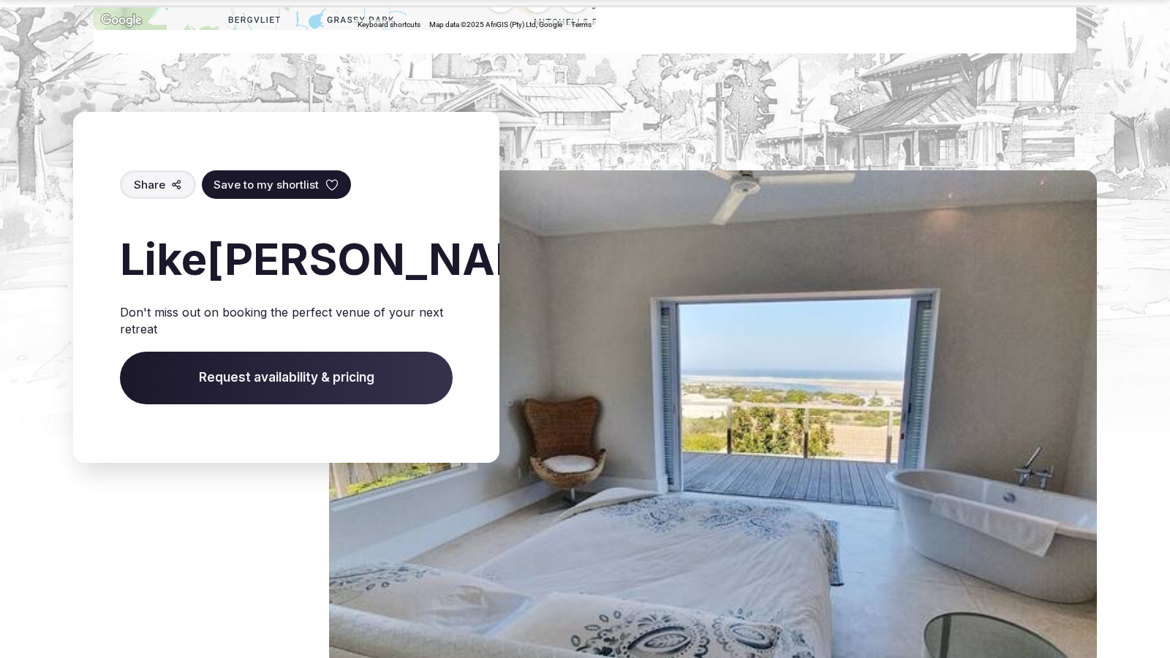
scroll to position [2347, 0]
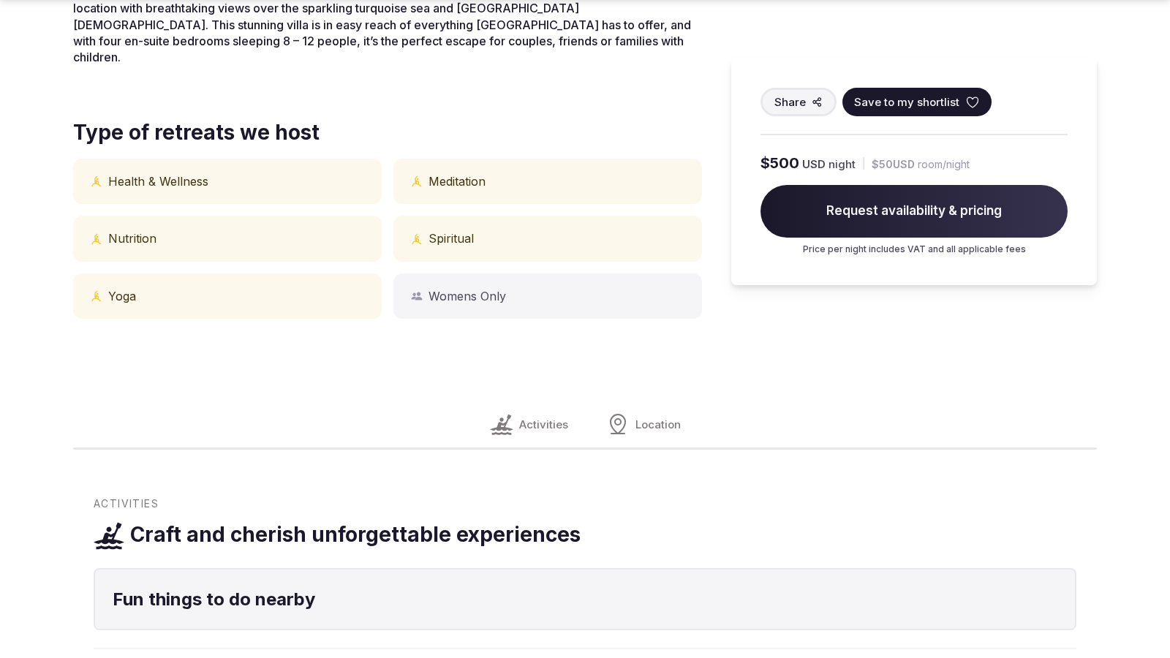
scroll to position [1211, 0]
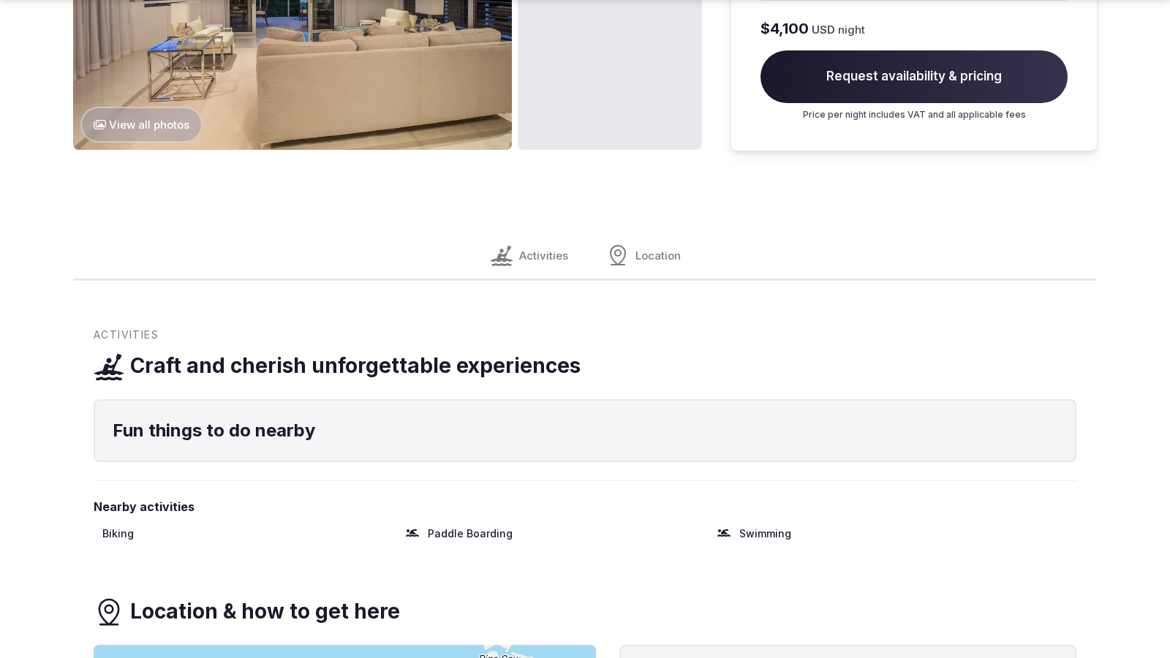
scroll to position [1838, 0]
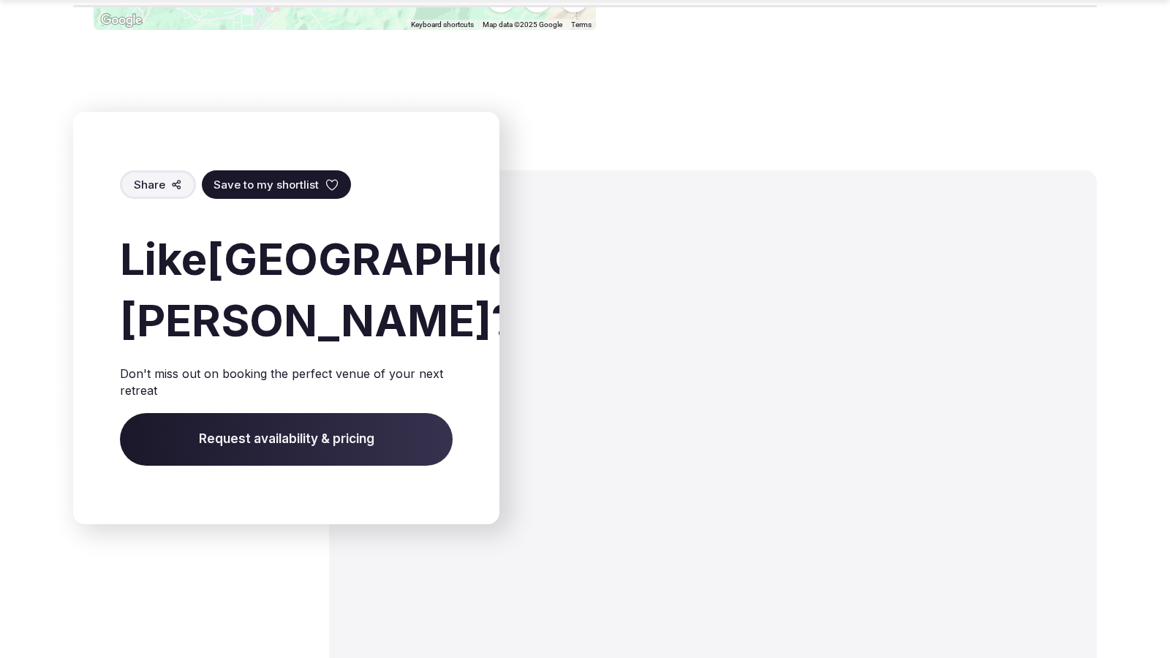
scroll to position [2410, 0]
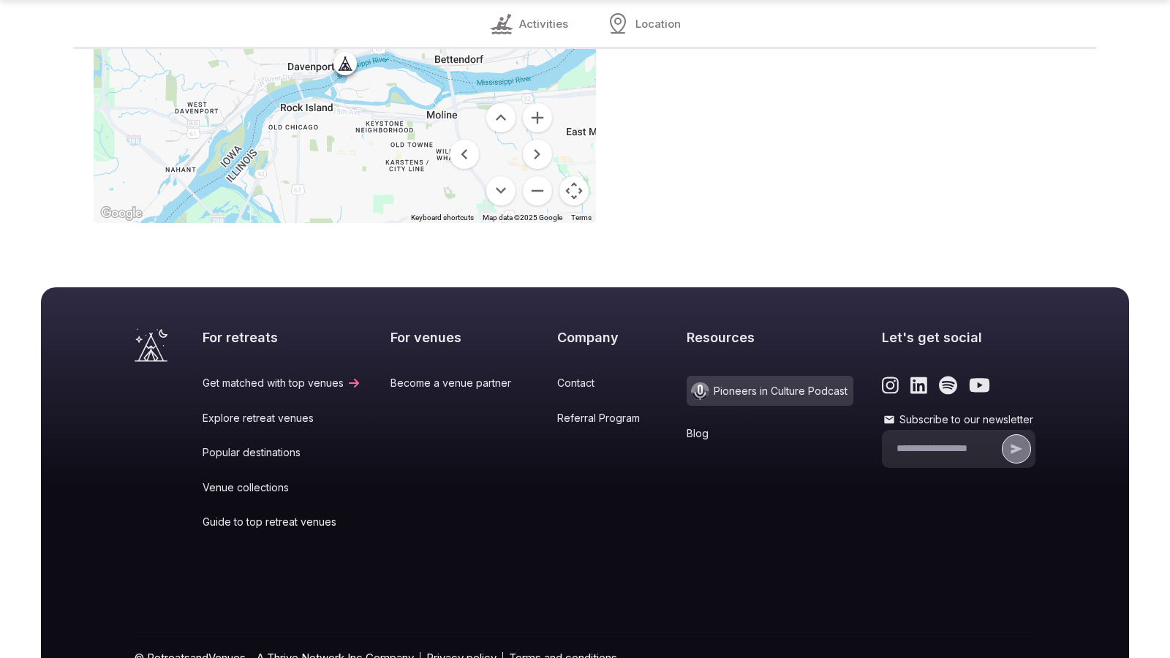
scroll to position [1272, 0]
